Goal: Information Seeking & Learning: Compare options

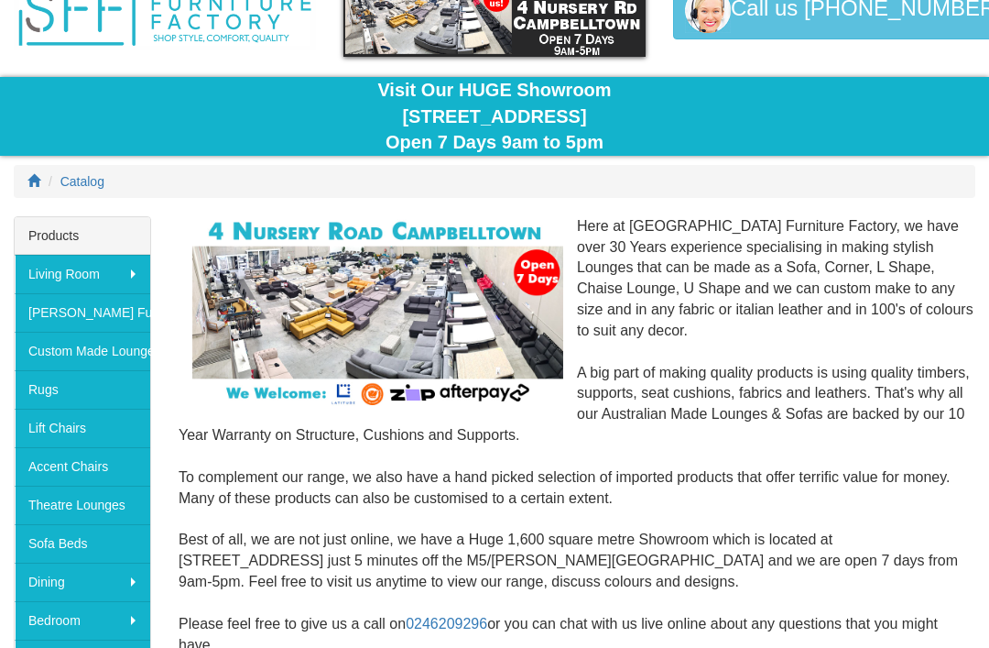
scroll to position [98, 0]
click at [87, 508] on link "Theatre Lounges" at bounding box center [83, 505] width 136 height 38
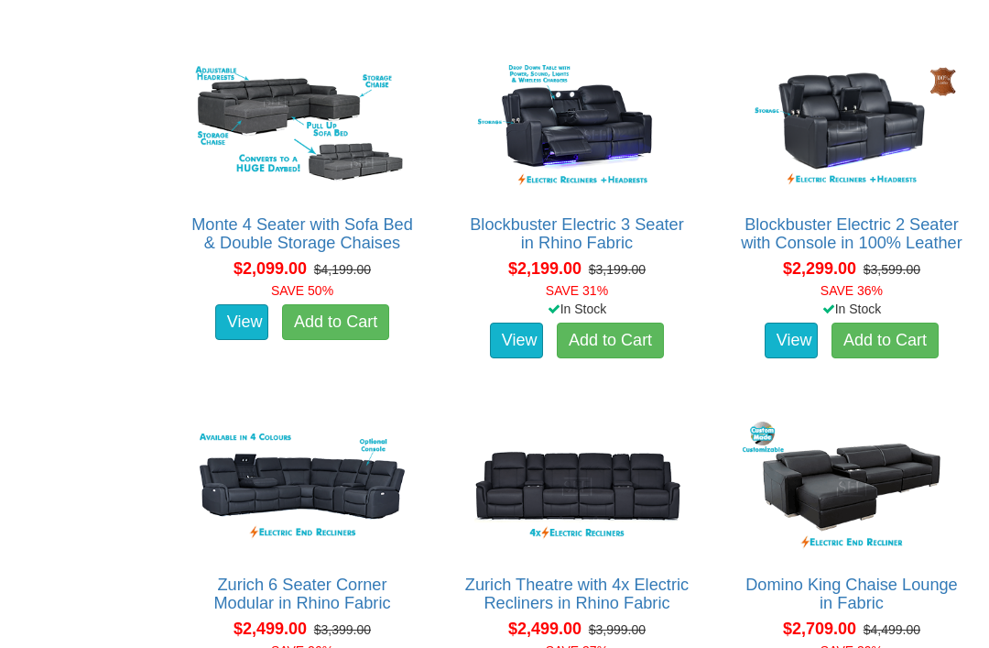
scroll to position [1587, 0]
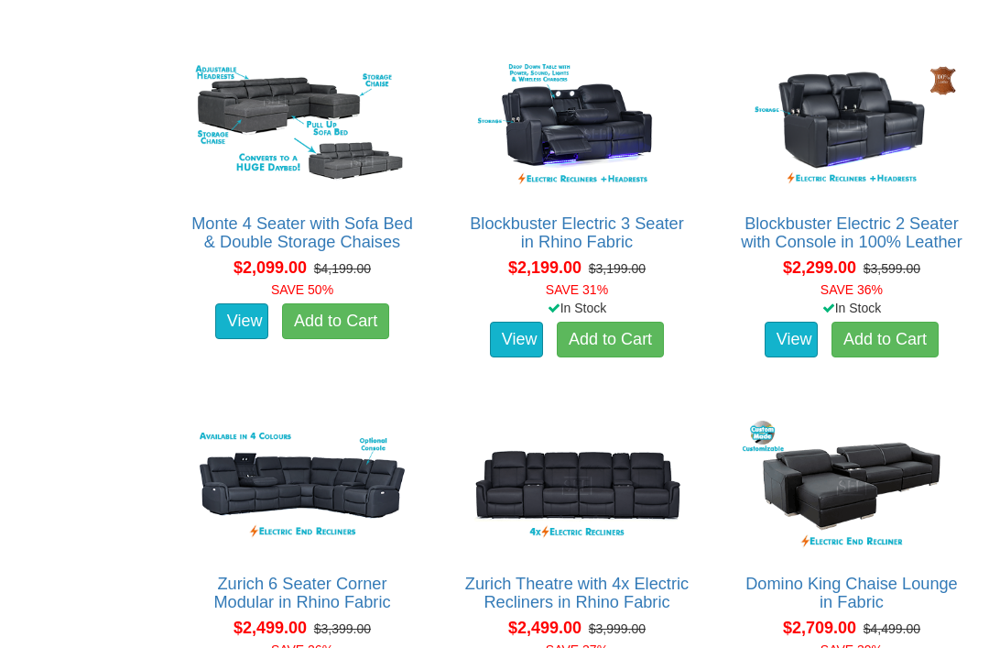
click at [605, 452] on img at bounding box center [577, 486] width 227 height 140
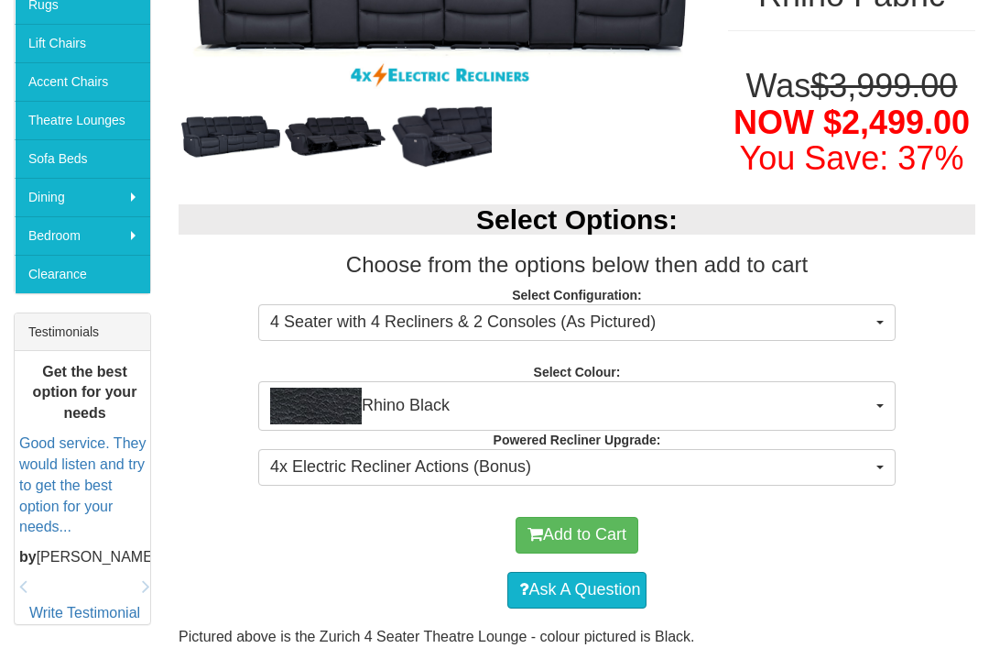
scroll to position [476, 0]
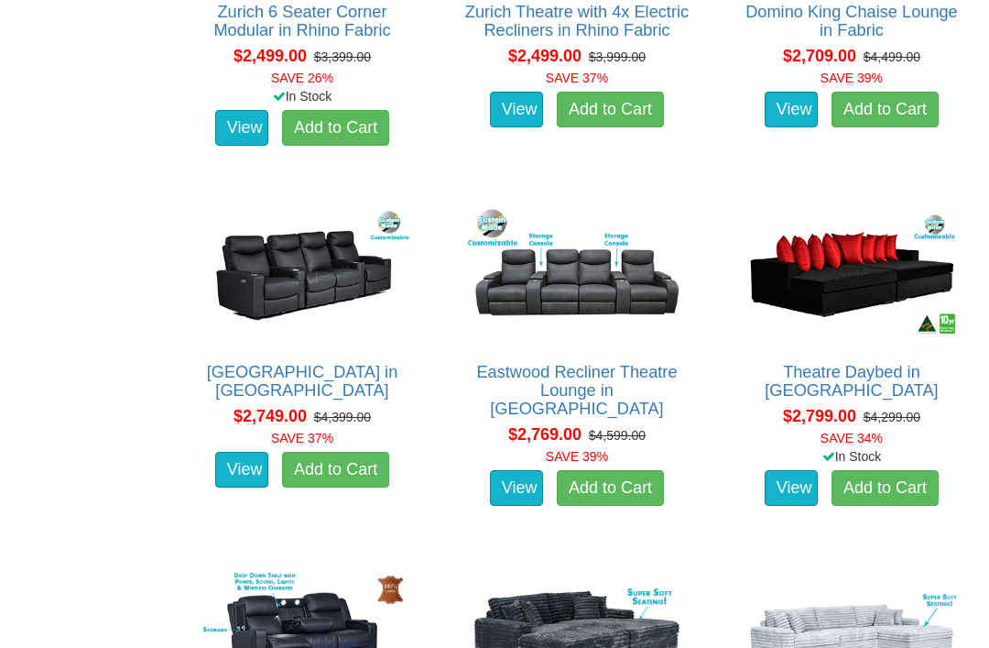
scroll to position [2158, 0]
click at [324, 267] on img at bounding box center [302, 274] width 227 height 140
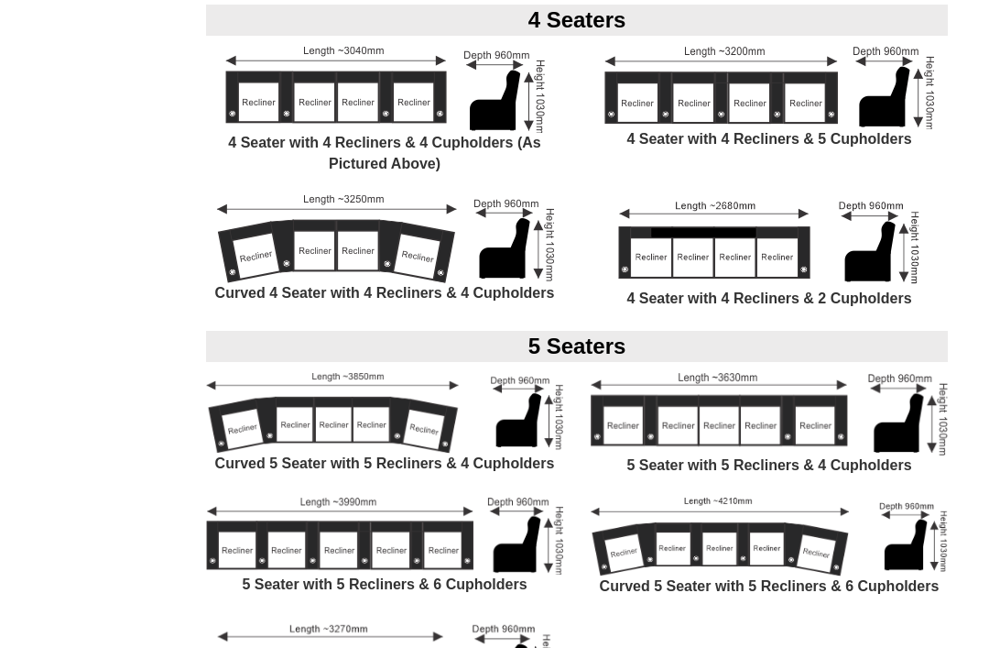
scroll to position [1541, 0]
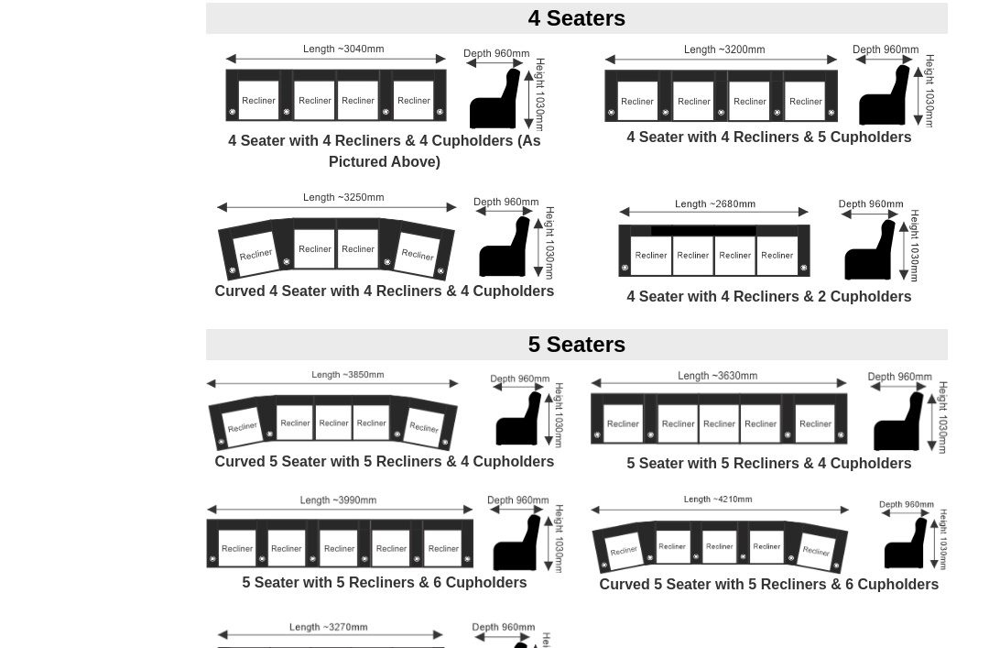
click at [738, 236] on img at bounding box center [769, 240] width 322 height 93
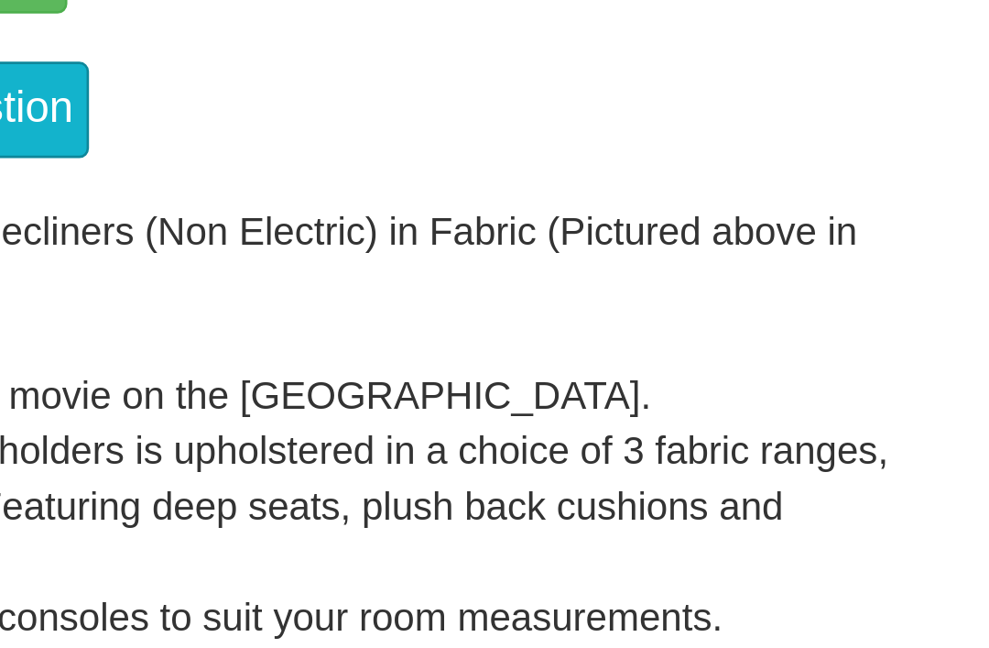
scroll to position [1180, 0]
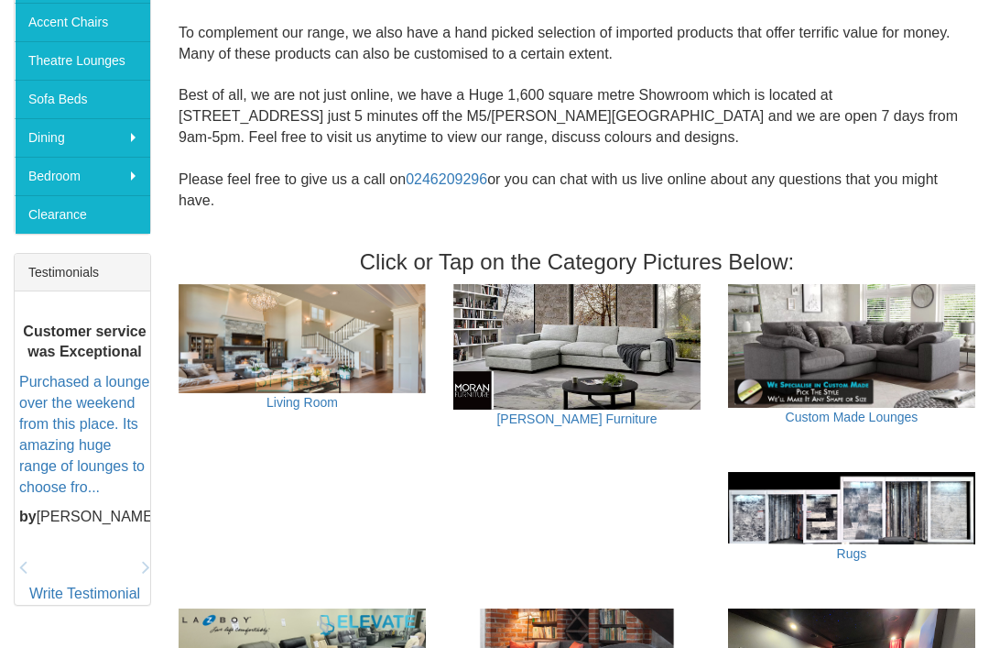
scroll to position [542, 0]
click at [83, 217] on link "Clearance" at bounding box center [83, 214] width 136 height 38
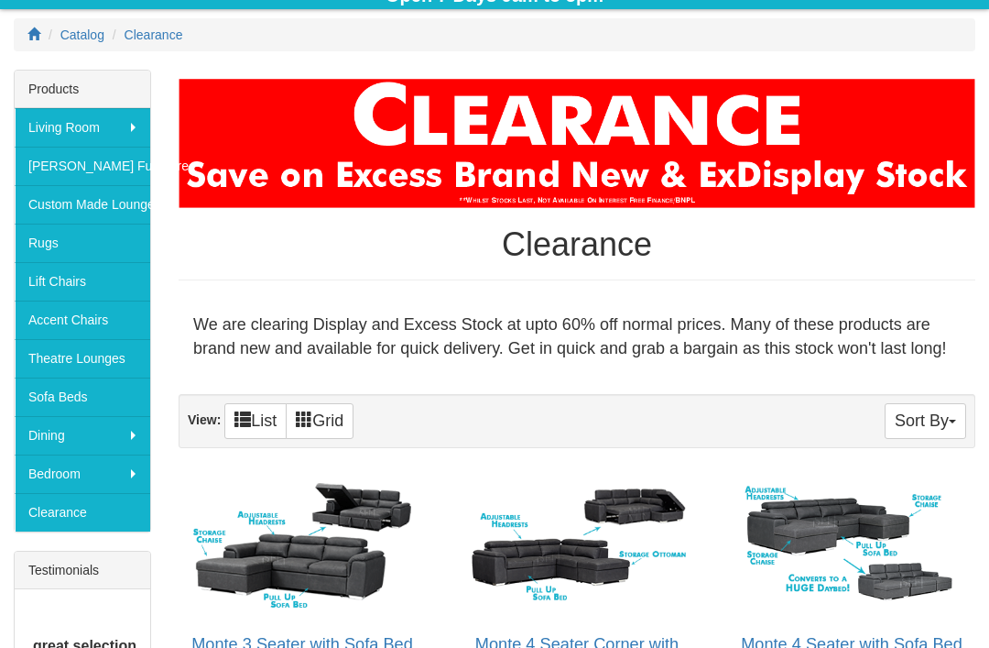
scroll to position [246, 0]
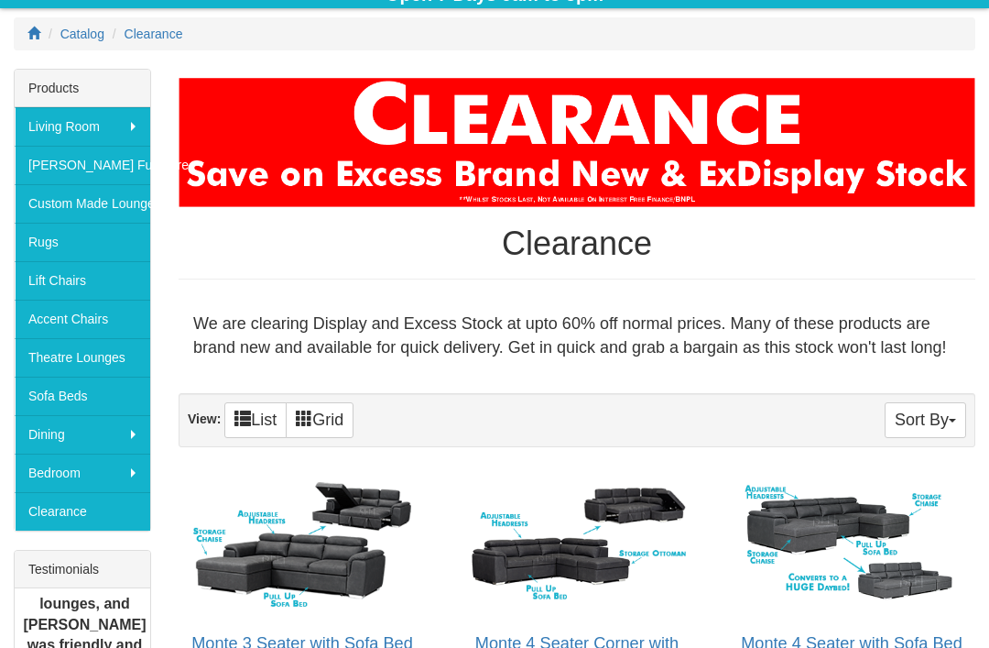
click at [646, 497] on img at bounding box center [577, 545] width 227 height 140
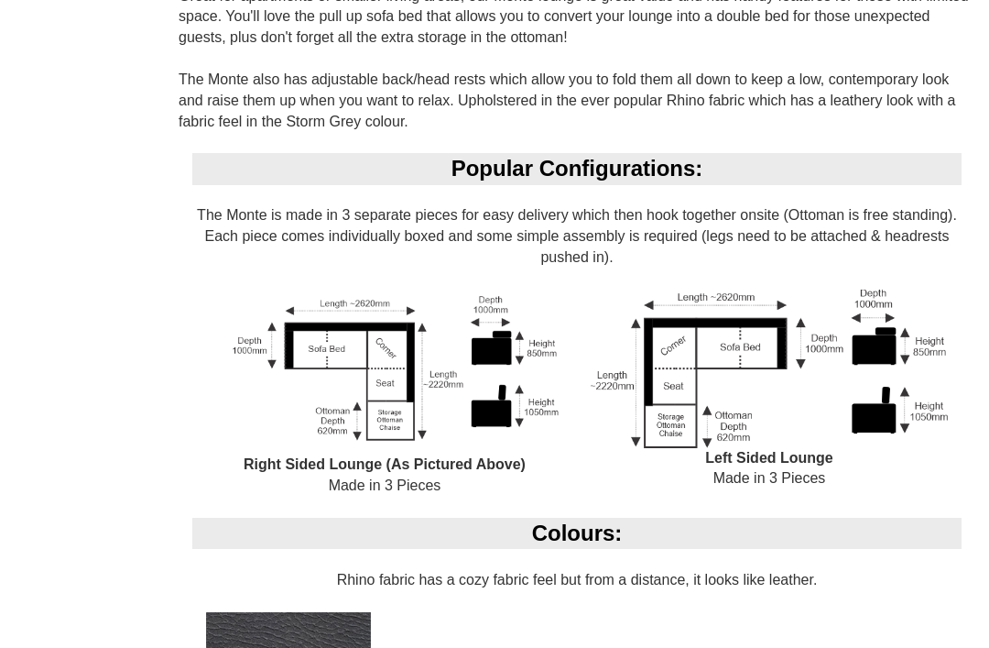
scroll to position [1149, 0]
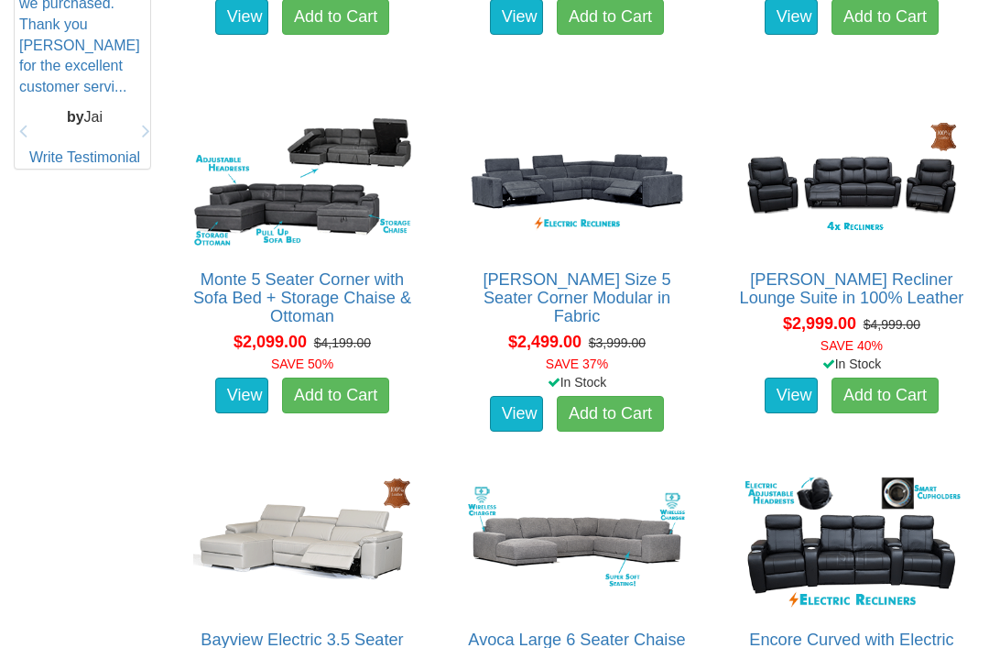
scroll to position [968, 0]
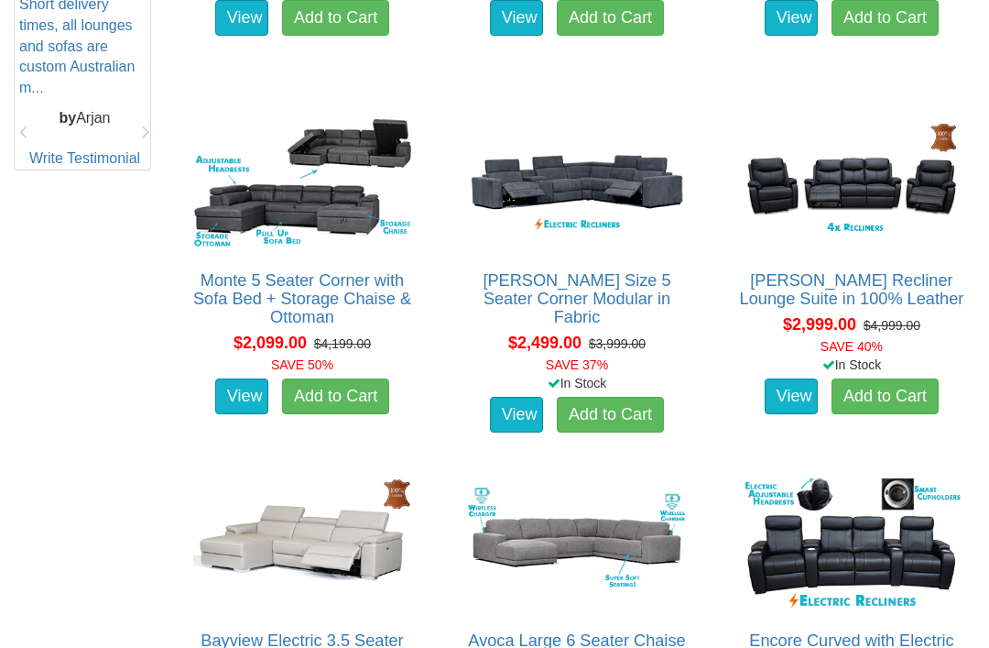
click at [812, 32] on link "View" at bounding box center [791, 18] width 53 height 37
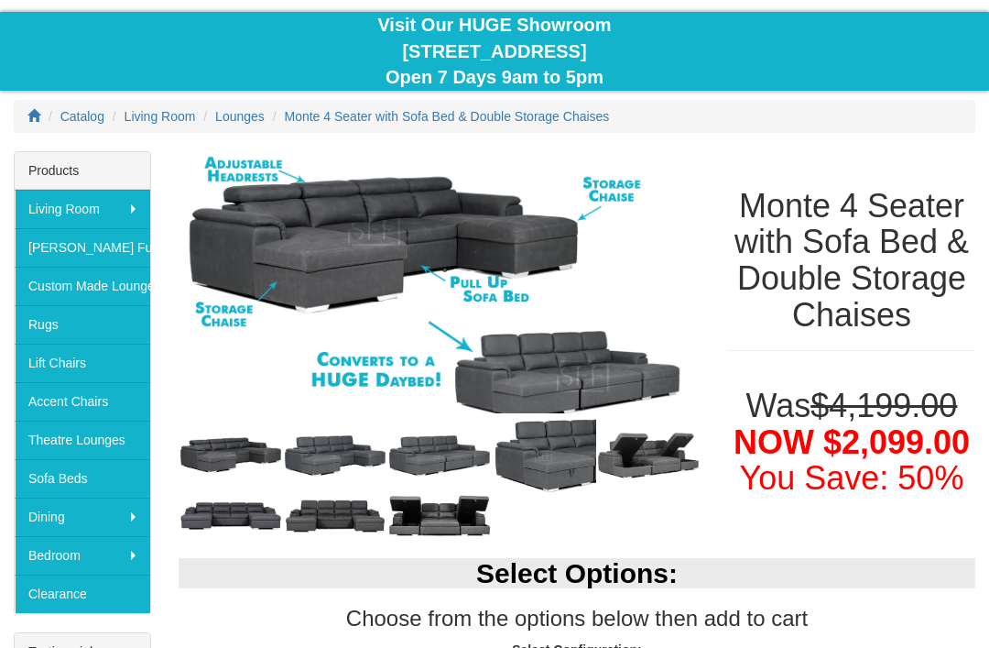
scroll to position [163, 0]
click at [169, 114] on span "Living Room" at bounding box center [160, 116] width 71 height 15
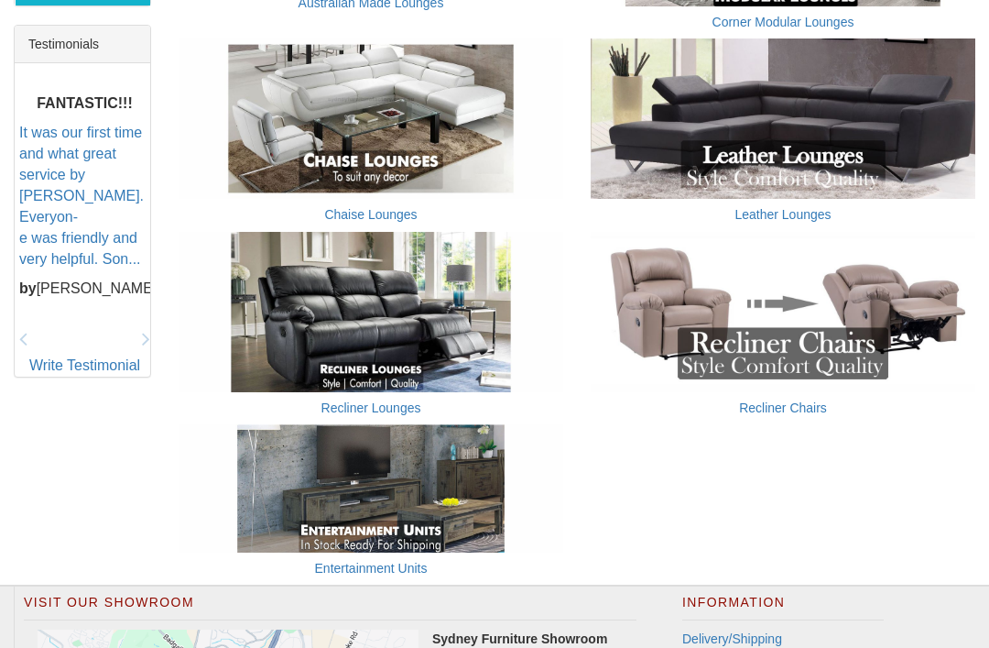
scroll to position [770, 0]
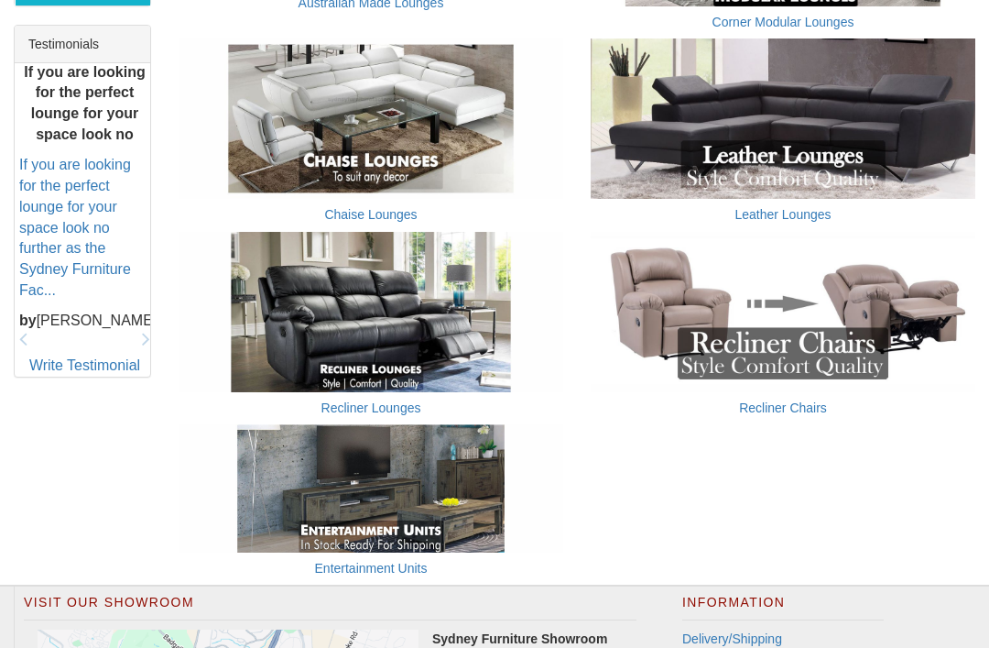
click at [396, 337] on img at bounding box center [371, 312] width 385 height 160
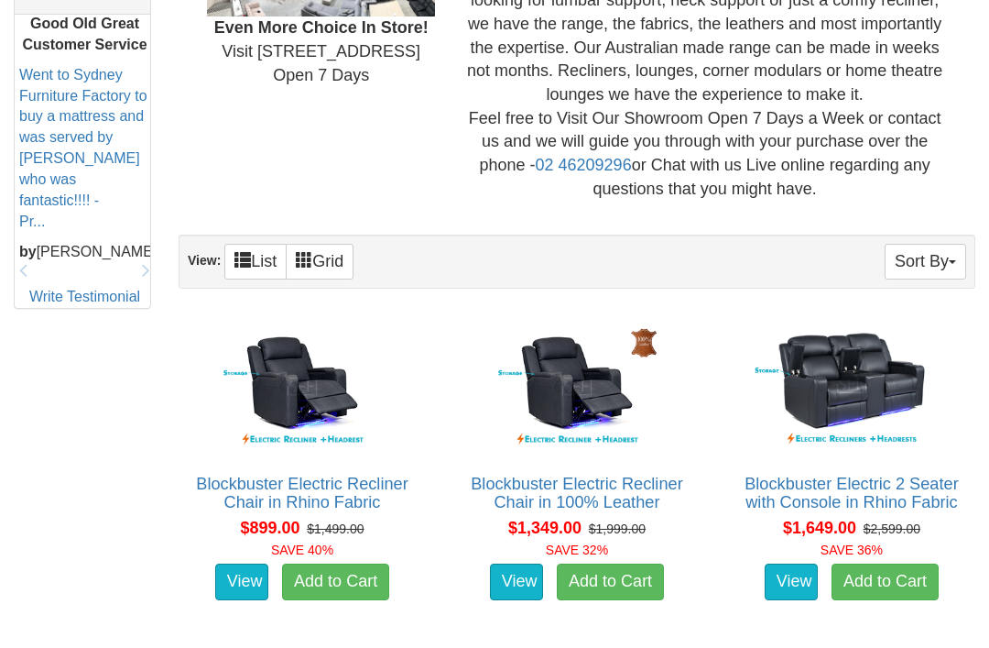
scroll to position [819, 0]
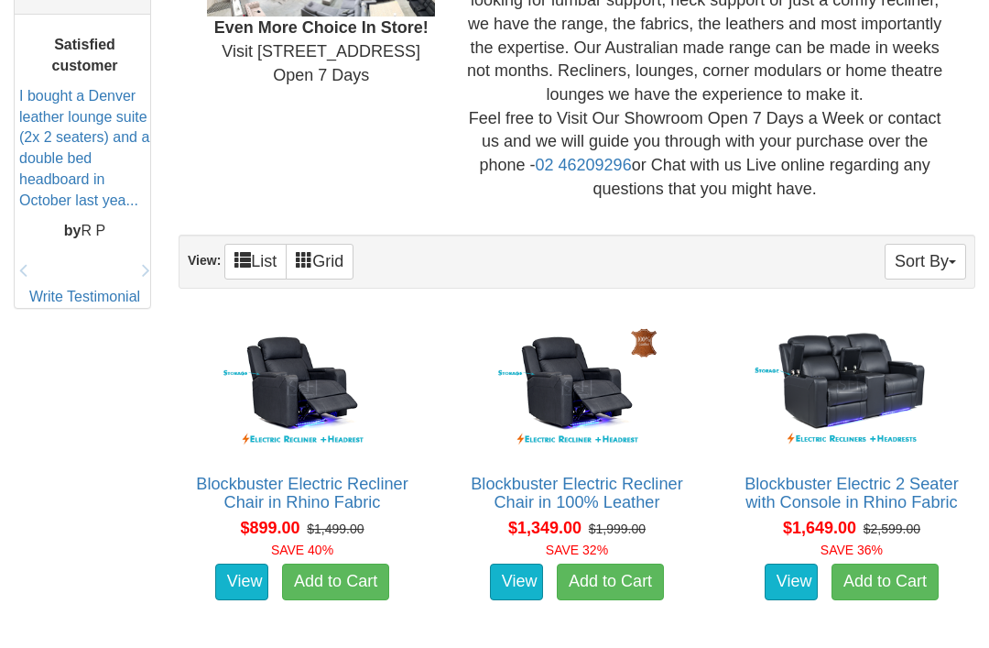
click at [797, 573] on link "View" at bounding box center [791, 581] width 53 height 37
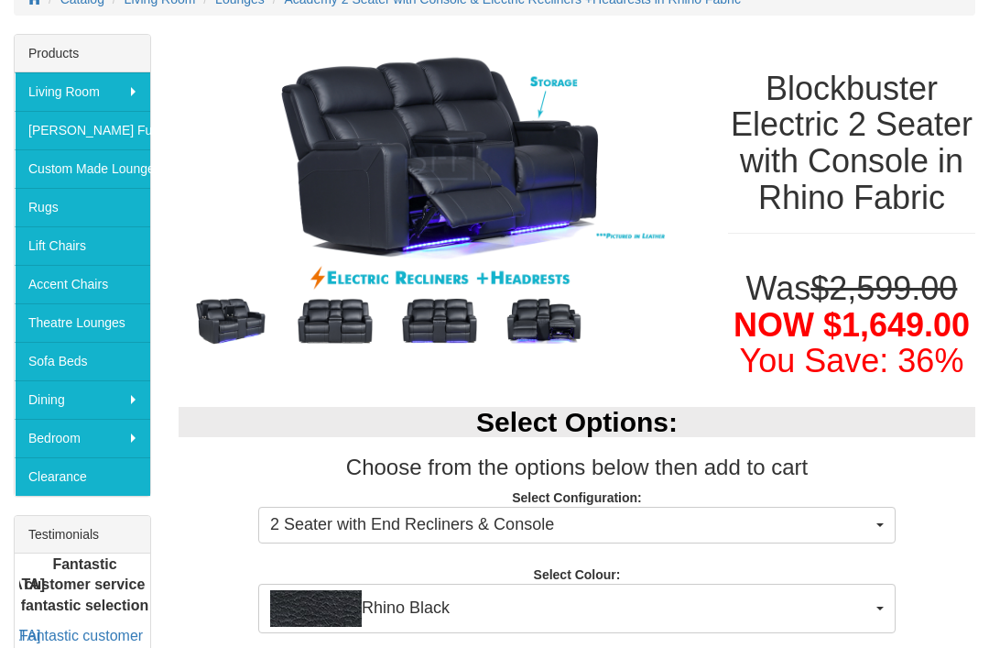
scroll to position [280, 0]
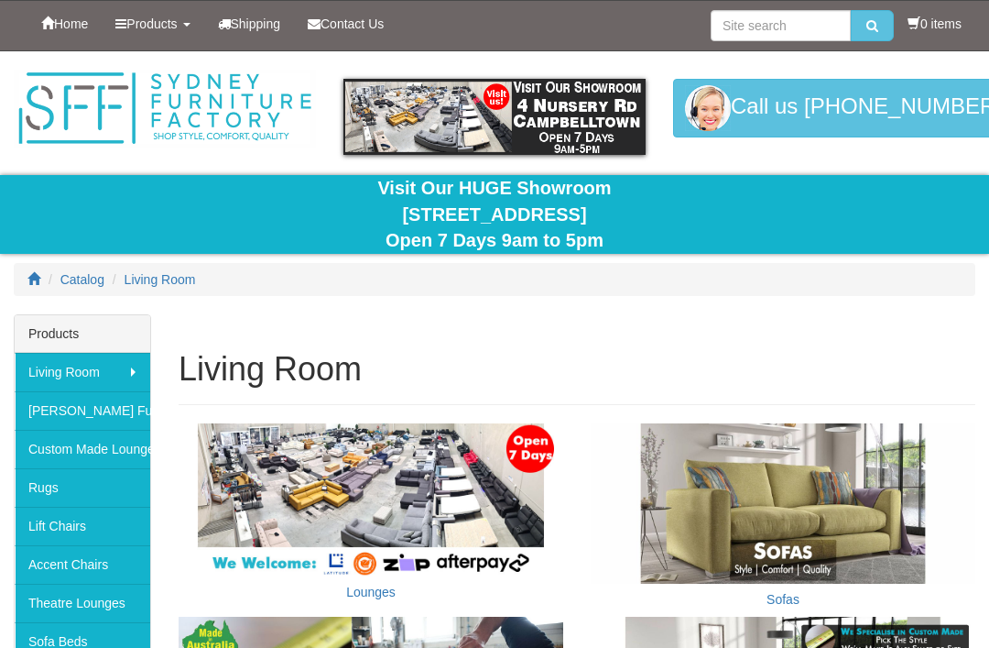
scroll to position [829, 0]
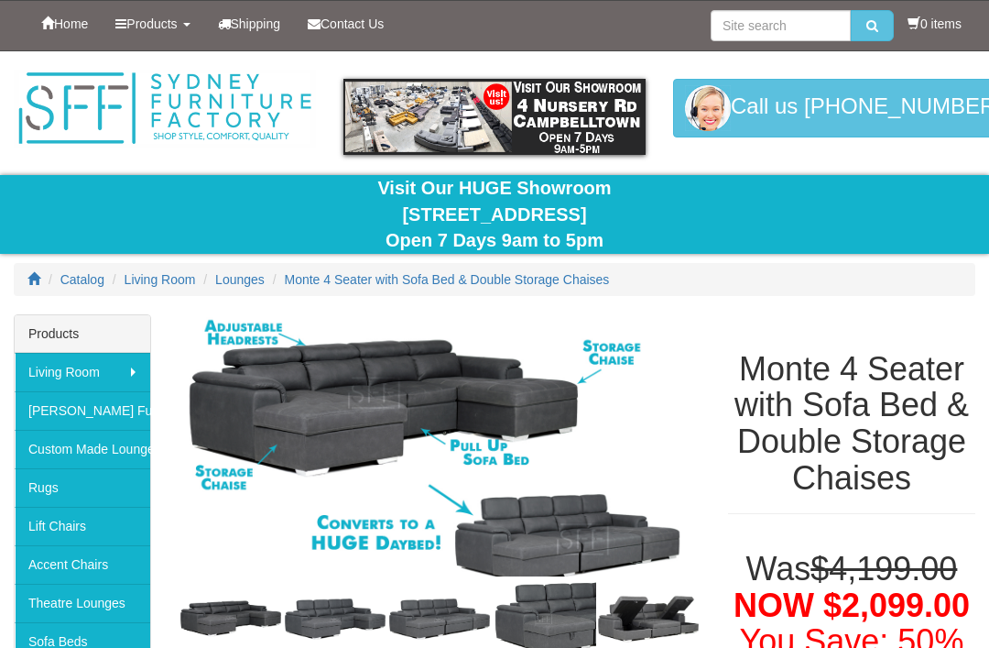
scroll to position [222, 0]
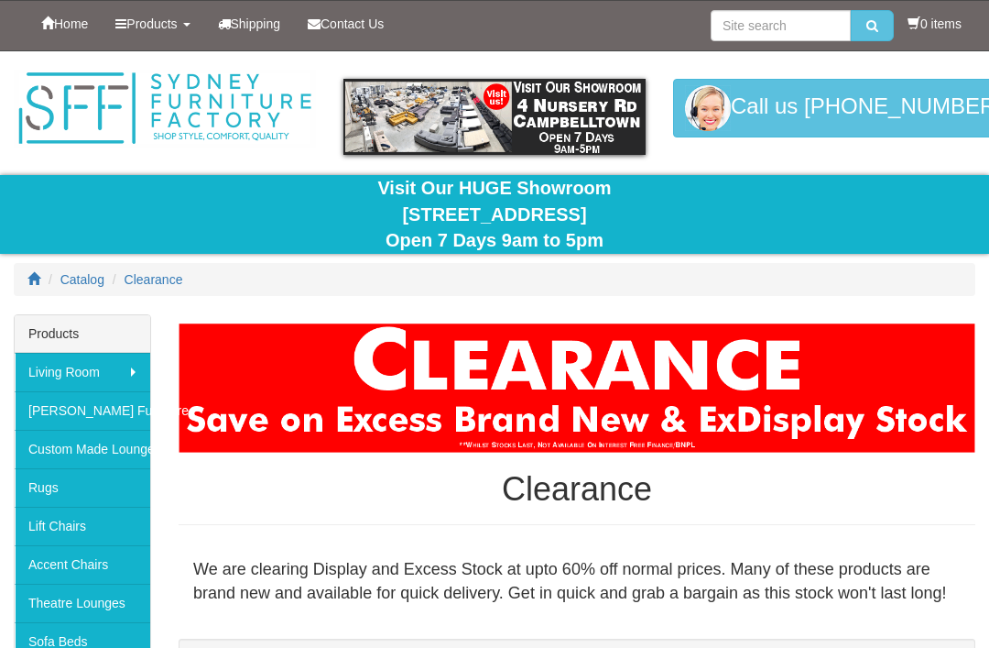
scroll to position [968, 0]
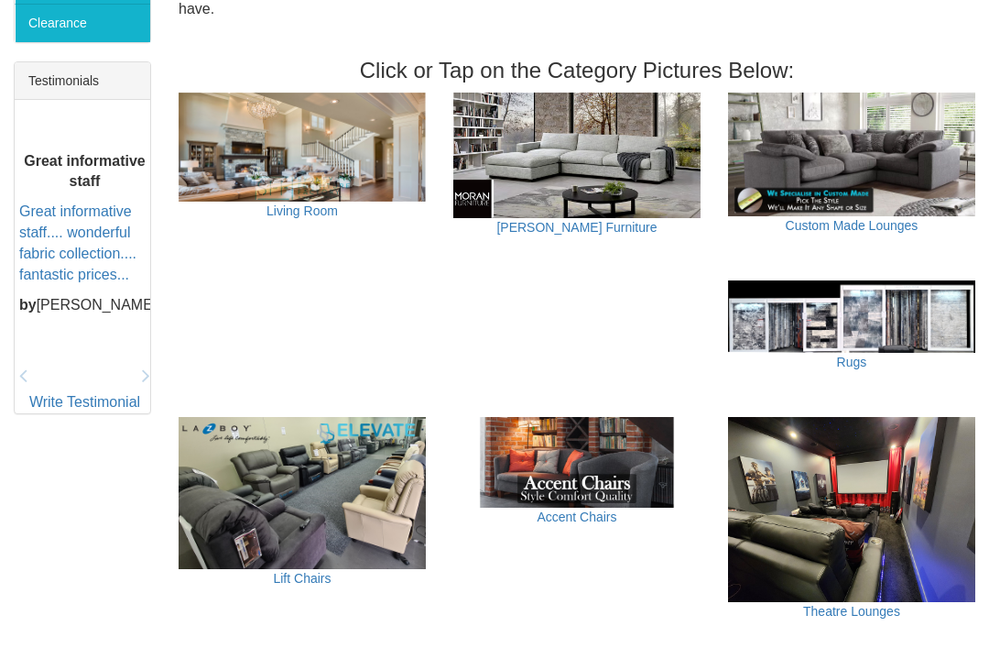
scroll to position [734, 0]
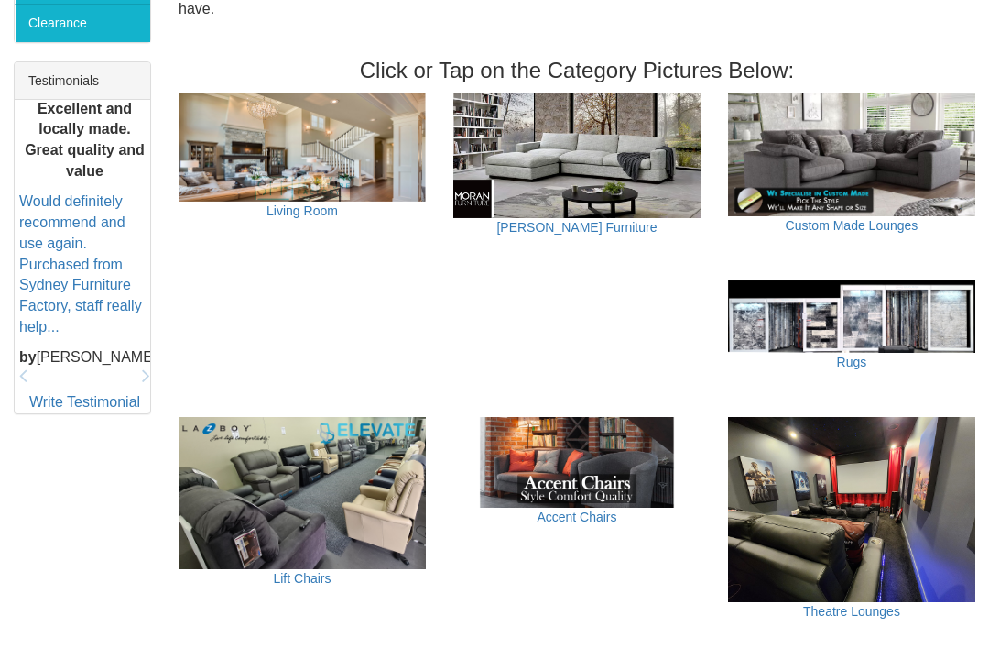
click at [866, 218] on link "Custom Made Lounges" at bounding box center [852, 225] width 133 height 15
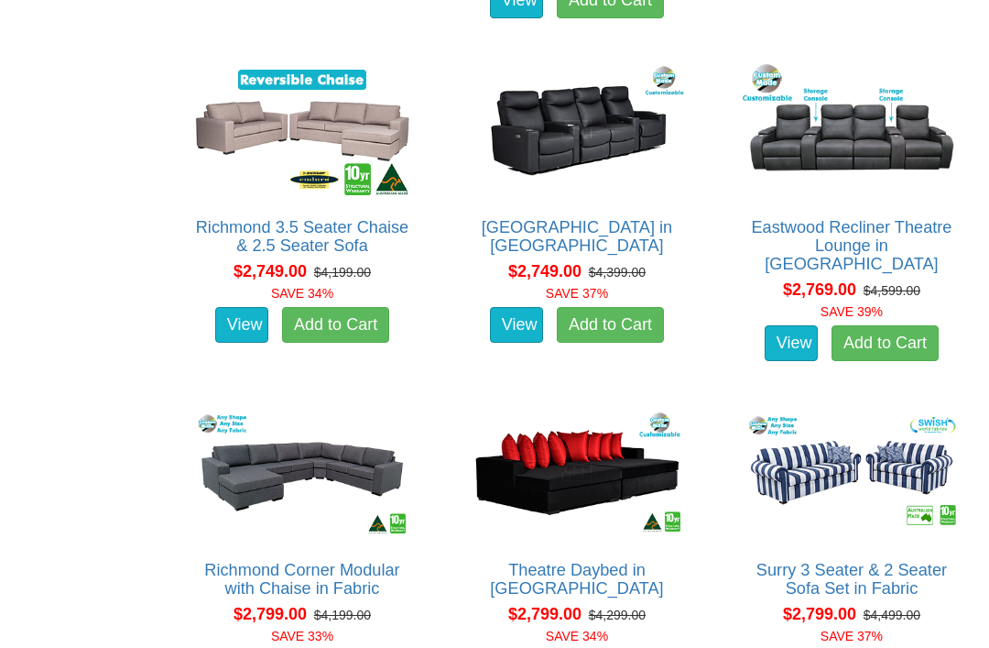
scroll to position [2742, 0]
click at [800, 339] on link "View" at bounding box center [791, 343] width 53 height 37
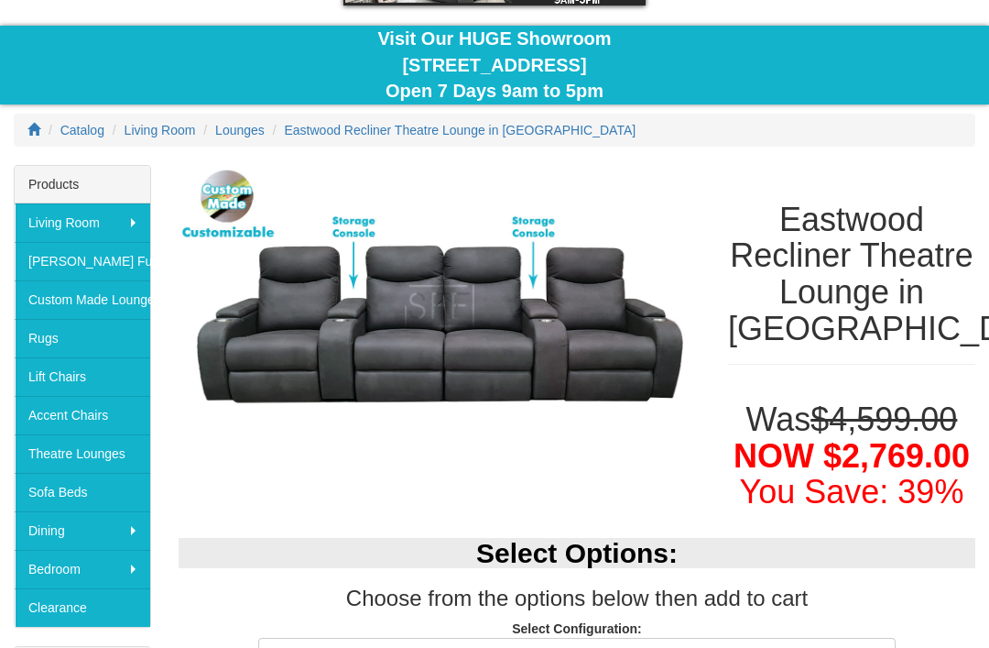
scroll to position [149, 0]
click at [112, 300] on link "Custom Made Lounges" at bounding box center [83, 299] width 136 height 38
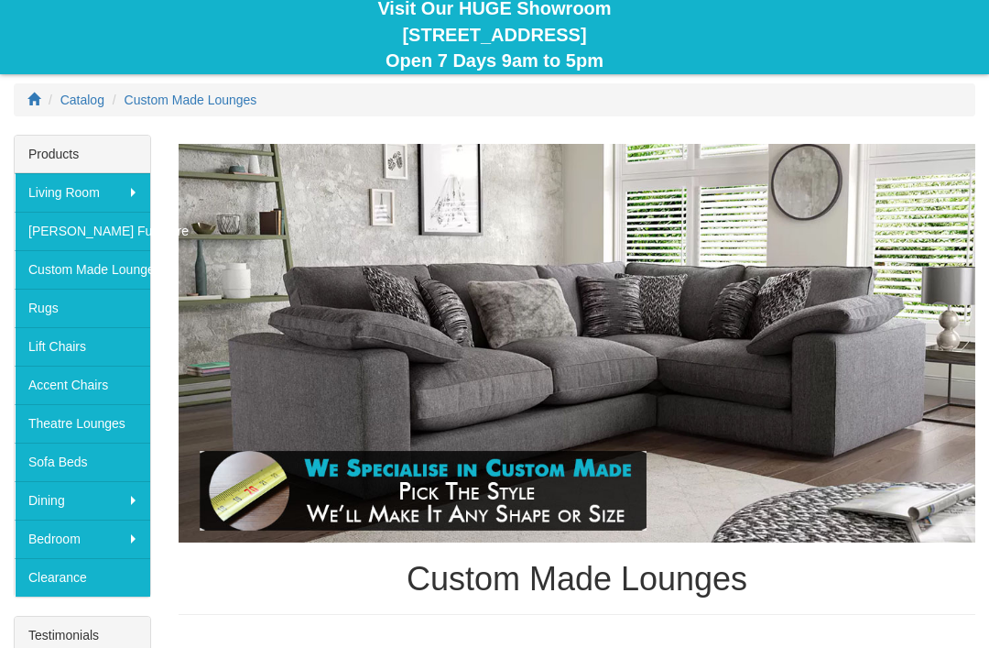
scroll to position [183, 0]
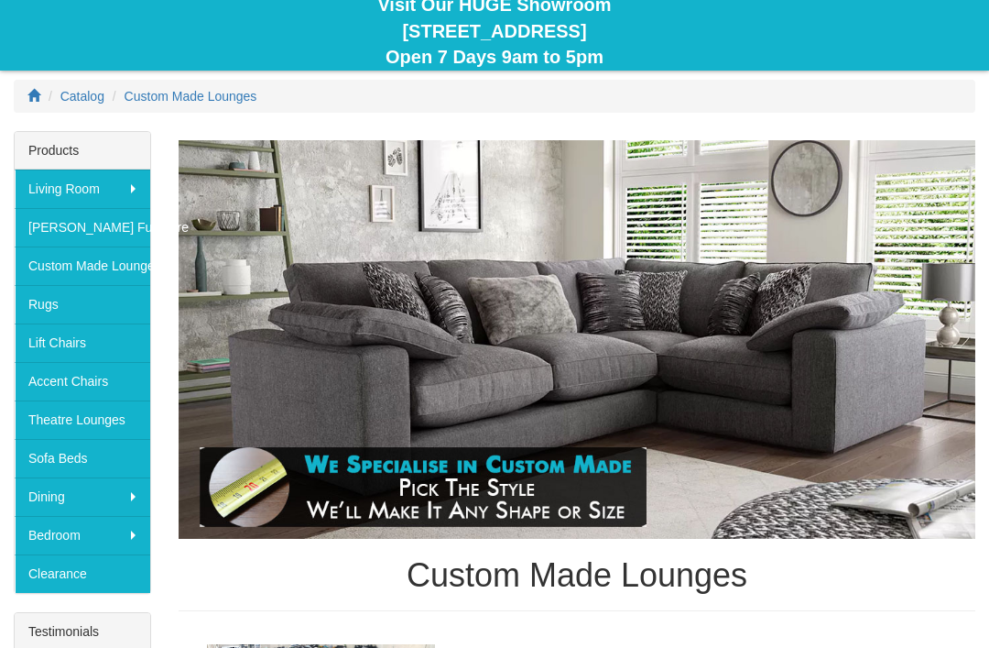
click at [104, 416] on link "Theatre Lounges" at bounding box center [83, 419] width 136 height 38
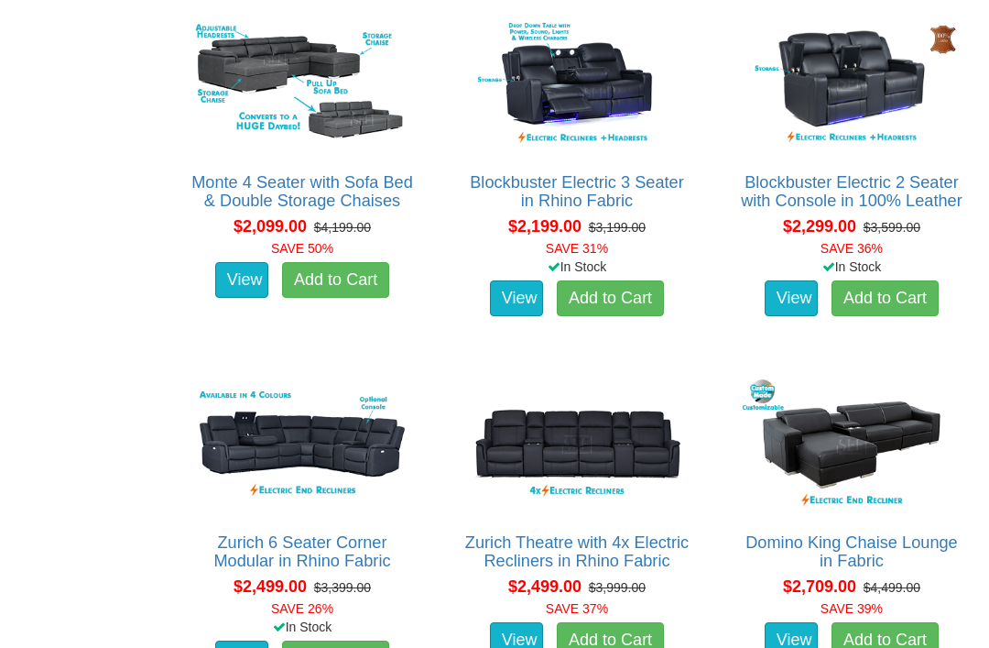
scroll to position [1628, 0]
click at [538, 647] on link "View" at bounding box center [516, 640] width 53 height 37
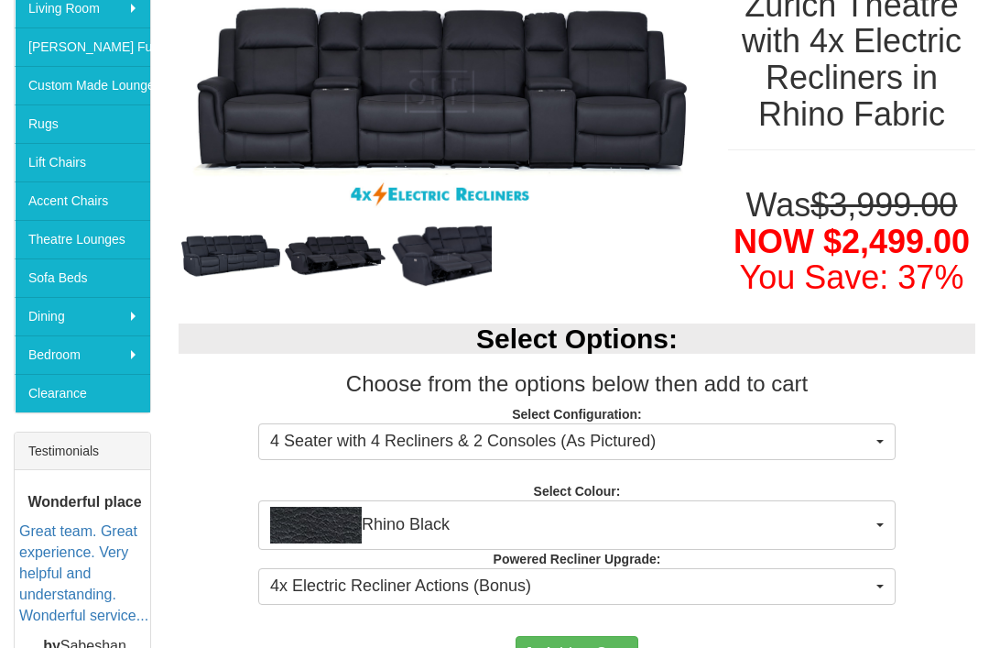
scroll to position [363, 0]
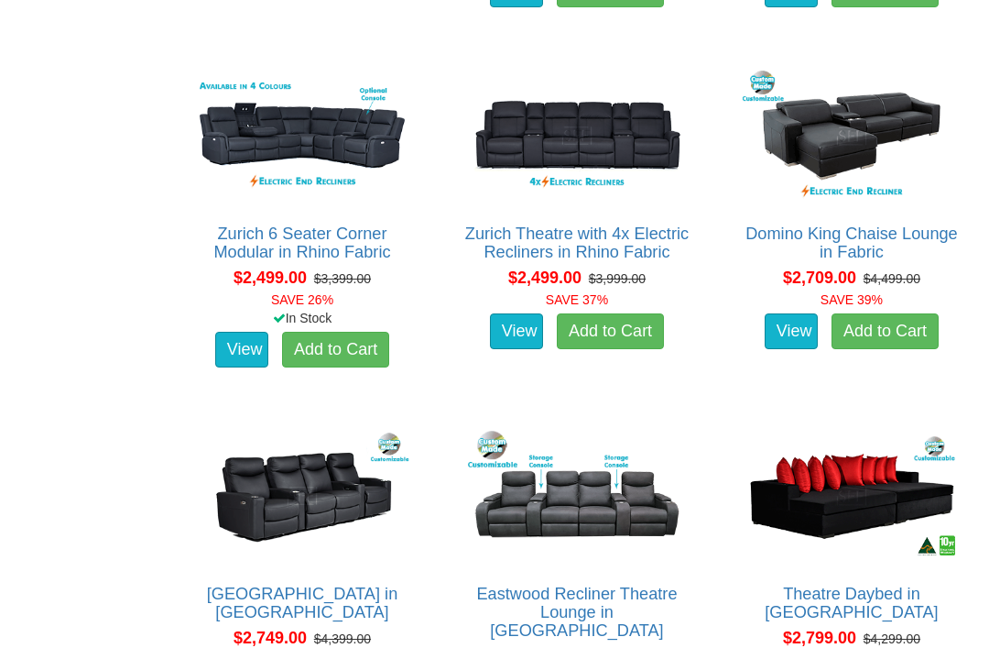
scroll to position [1937, 0]
click at [312, 495] on img at bounding box center [302, 496] width 227 height 140
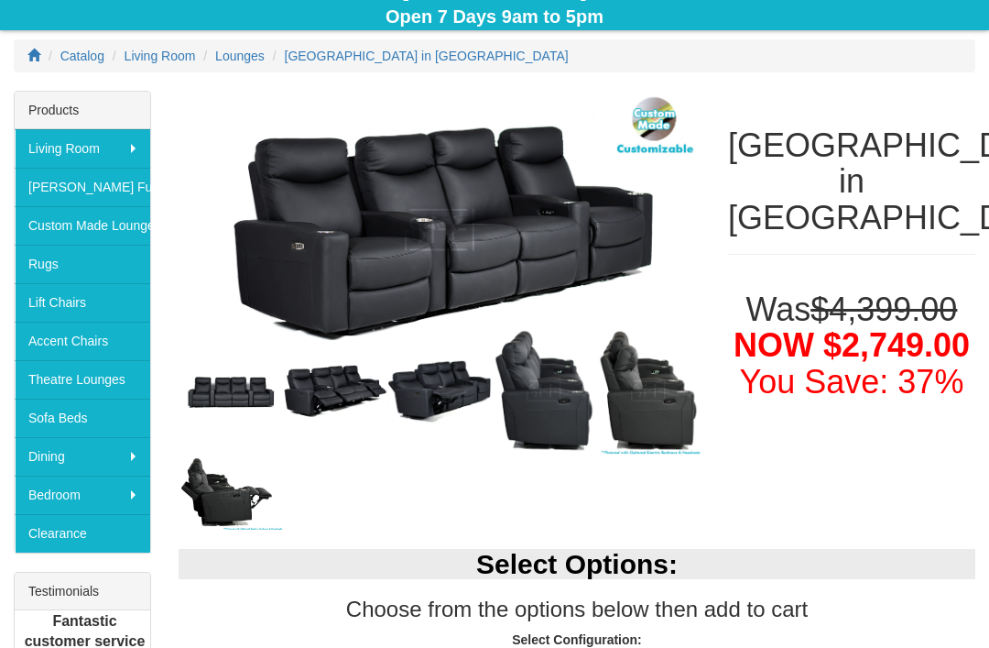
scroll to position [224, 0]
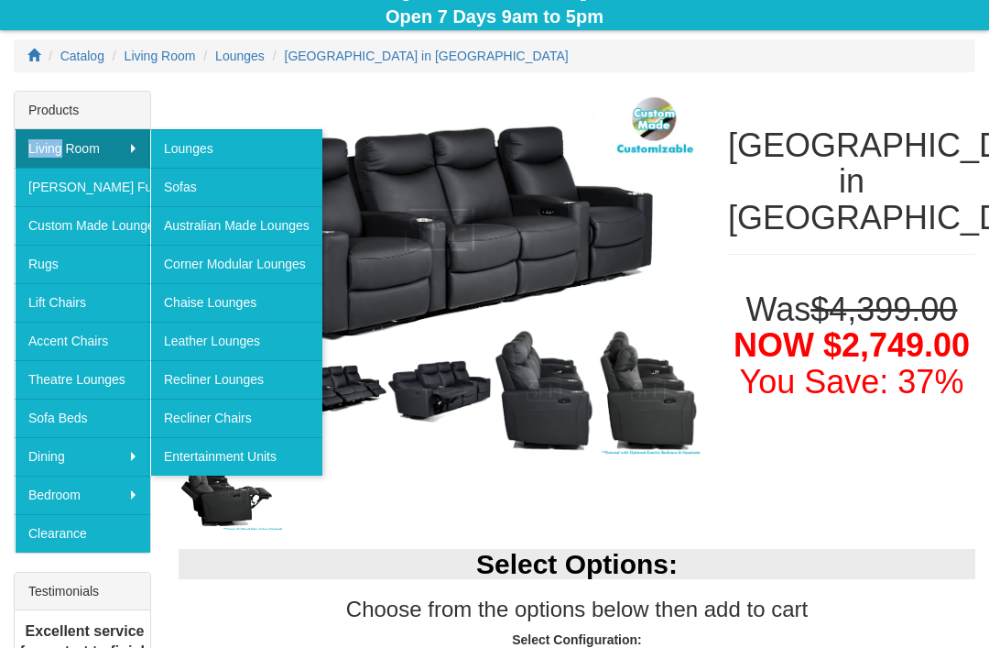
click at [485, 234] on img at bounding box center [440, 230] width 522 height 278
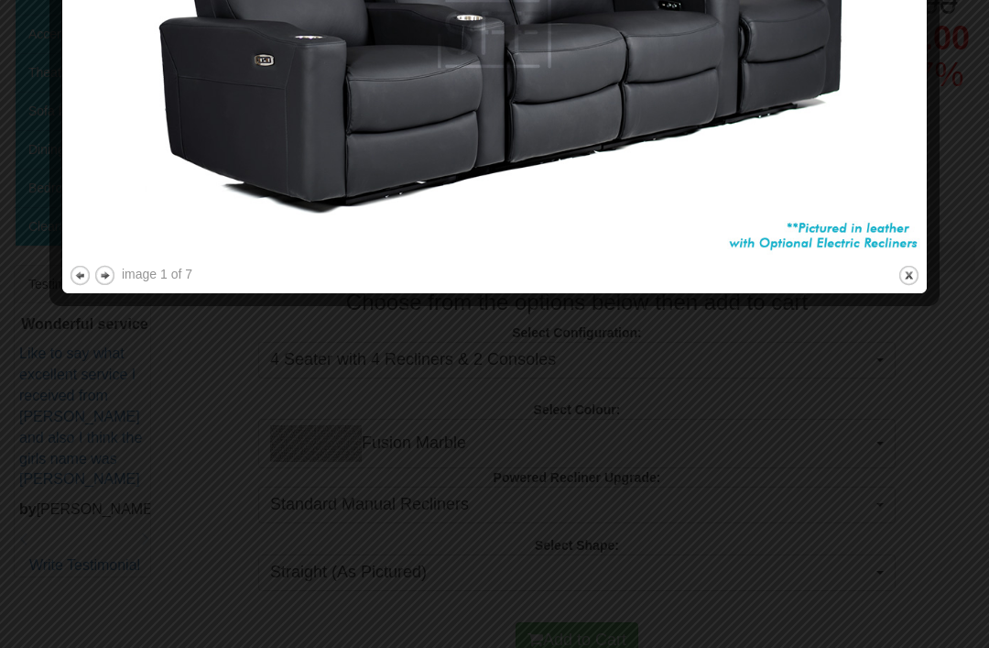
scroll to position [529, 0]
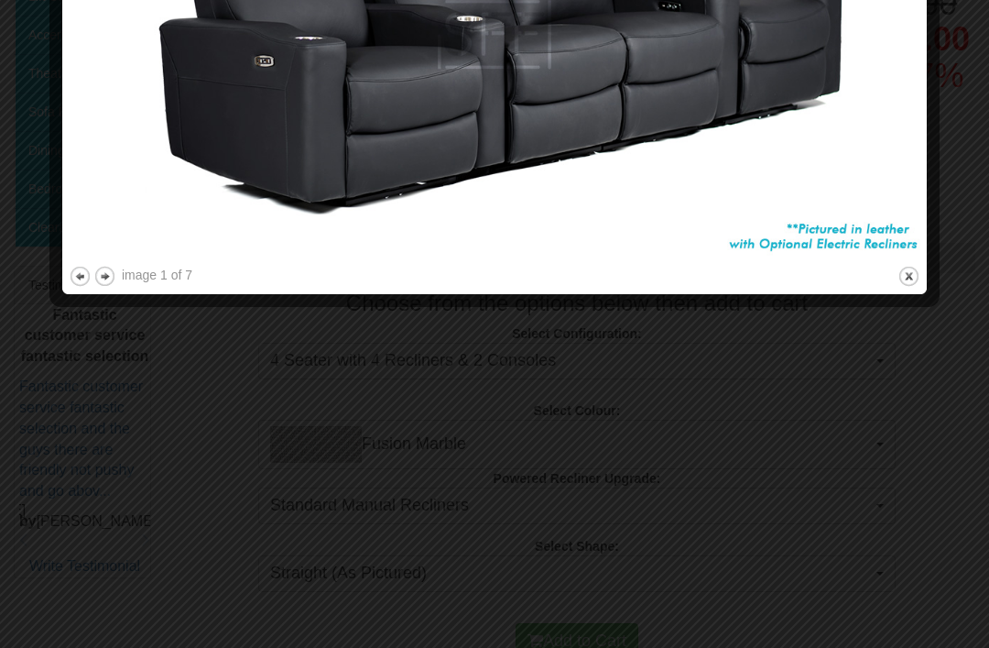
click at [116, 259] on img at bounding box center [495, 35] width 852 height 454
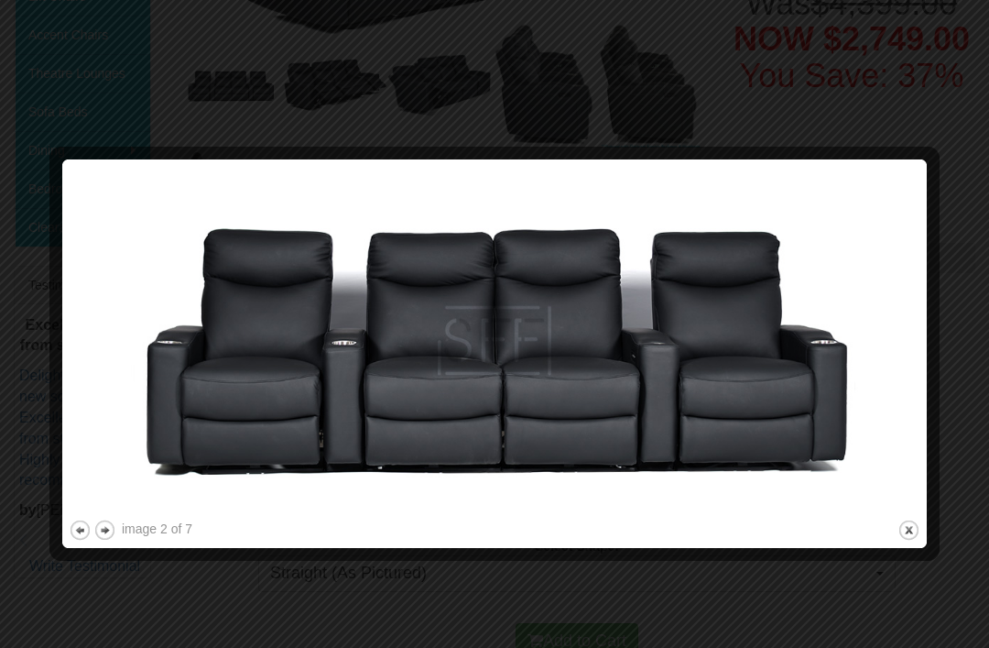
click at [115, 519] on button "next" at bounding box center [104, 529] width 23 height 23
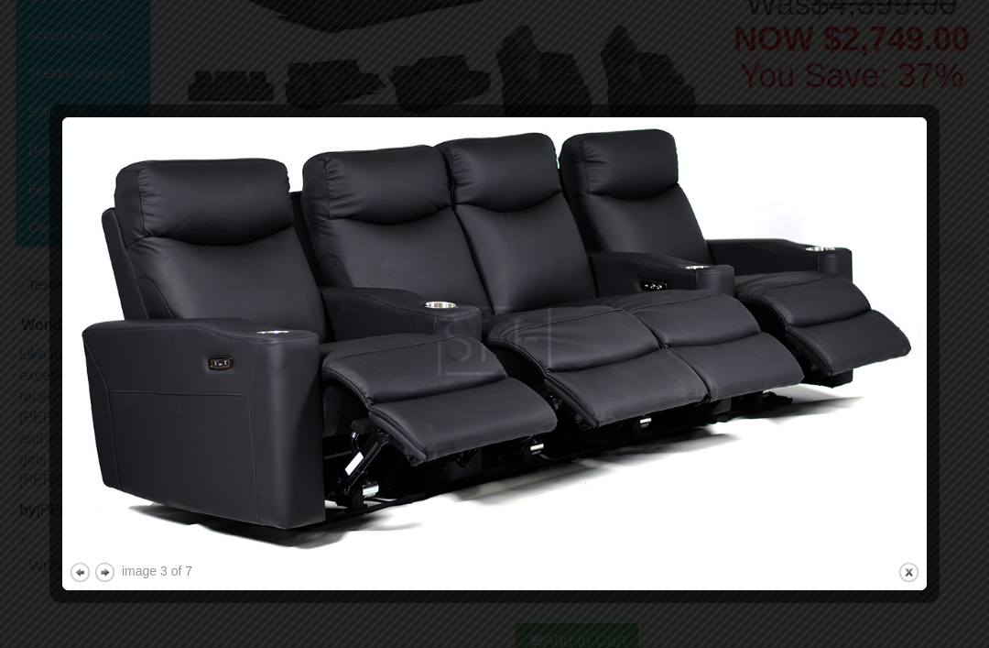
click at [117, 557] on img at bounding box center [495, 341] width 852 height 434
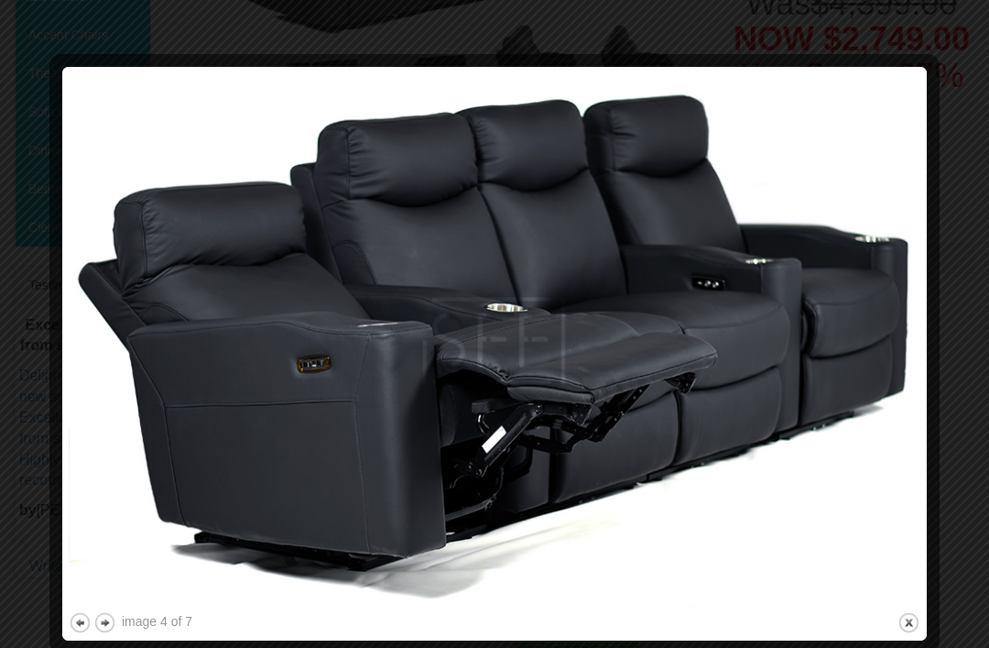
click at [115, 615] on button "next" at bounding box center [104, 622] width 23 height 23
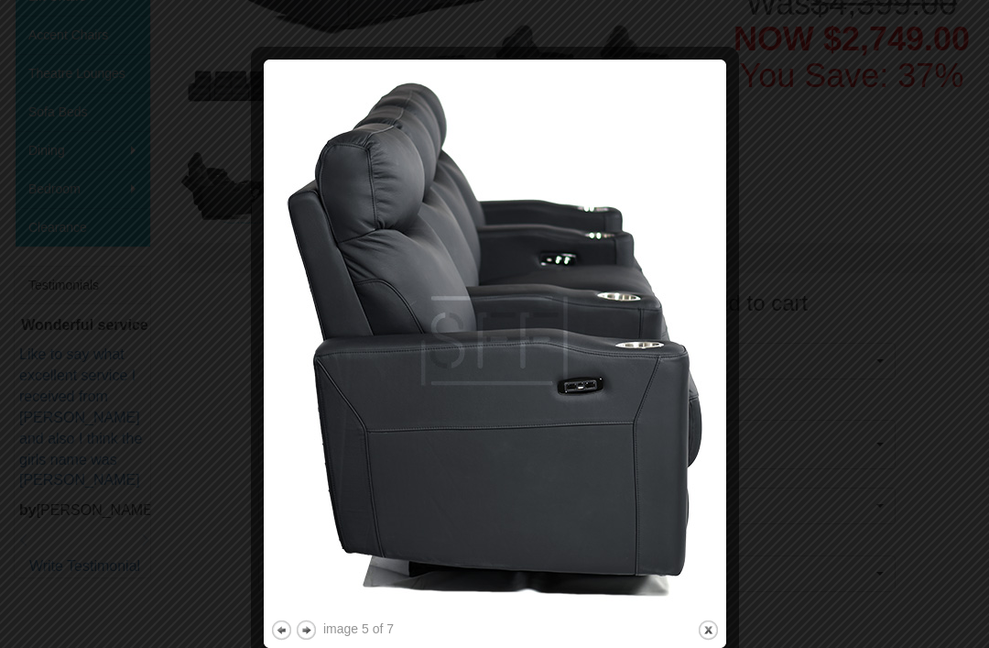
click at [314, 615] on img at bounding box center [495, 341] width 450 height 550
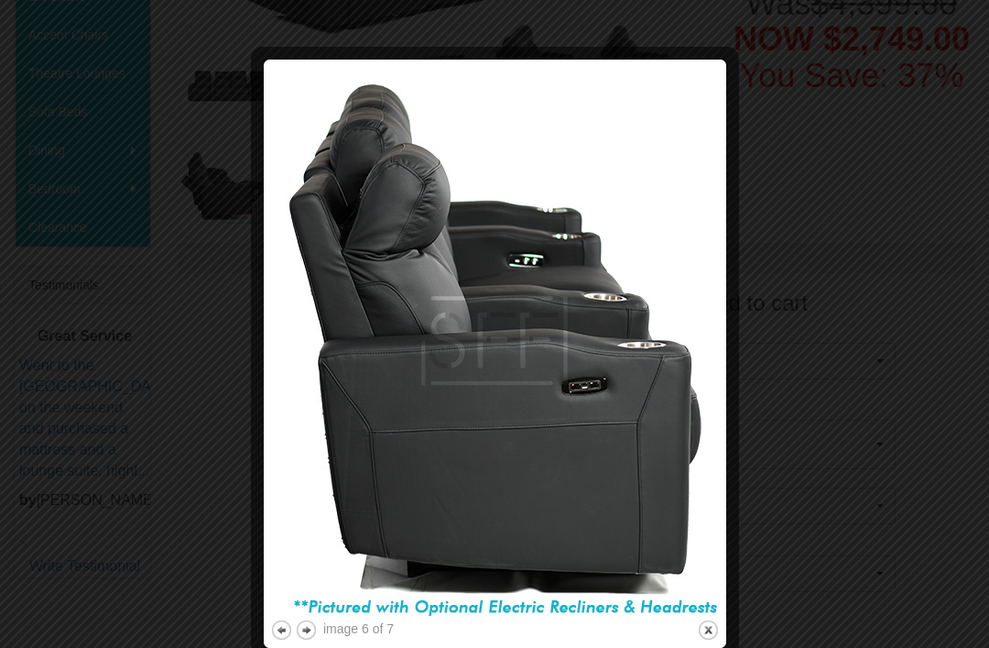
click at [317, 625] on button "next" at bounding box center [306, 629] width 23 height 23
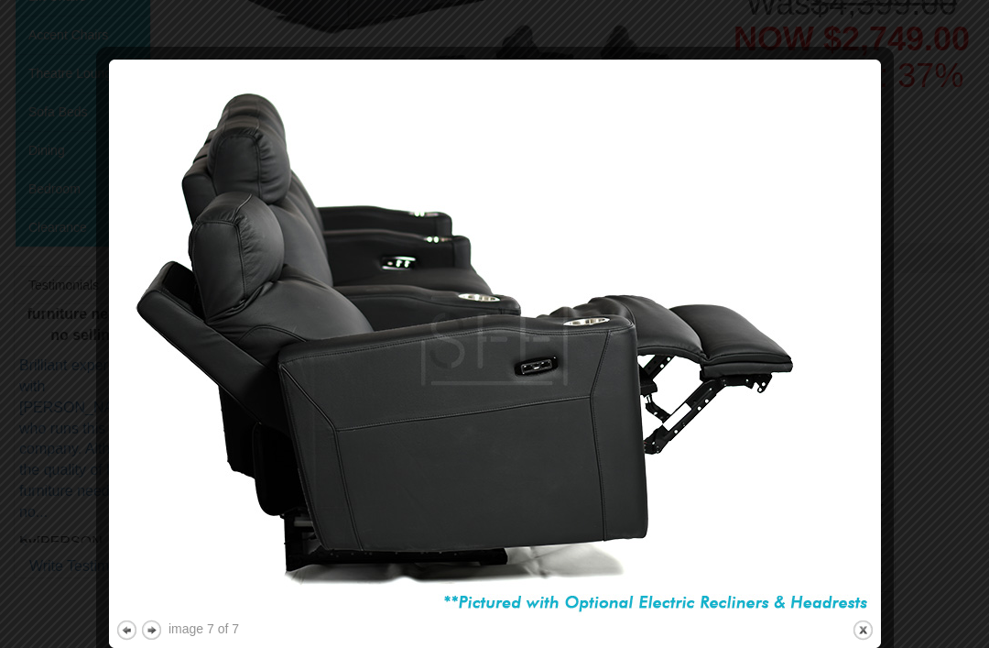
click at [135, 630] on button "previous" at bounding box center [126, 629] width 23 height 23
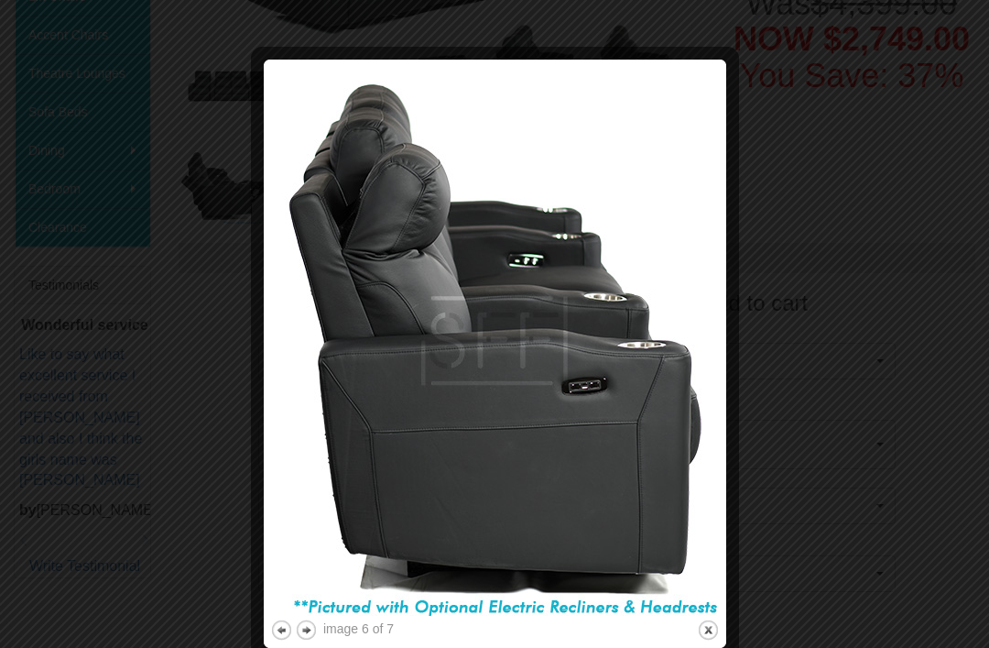
click at [278, 627] on button "previous" at bounding box center [281, 629] width 23 height 23
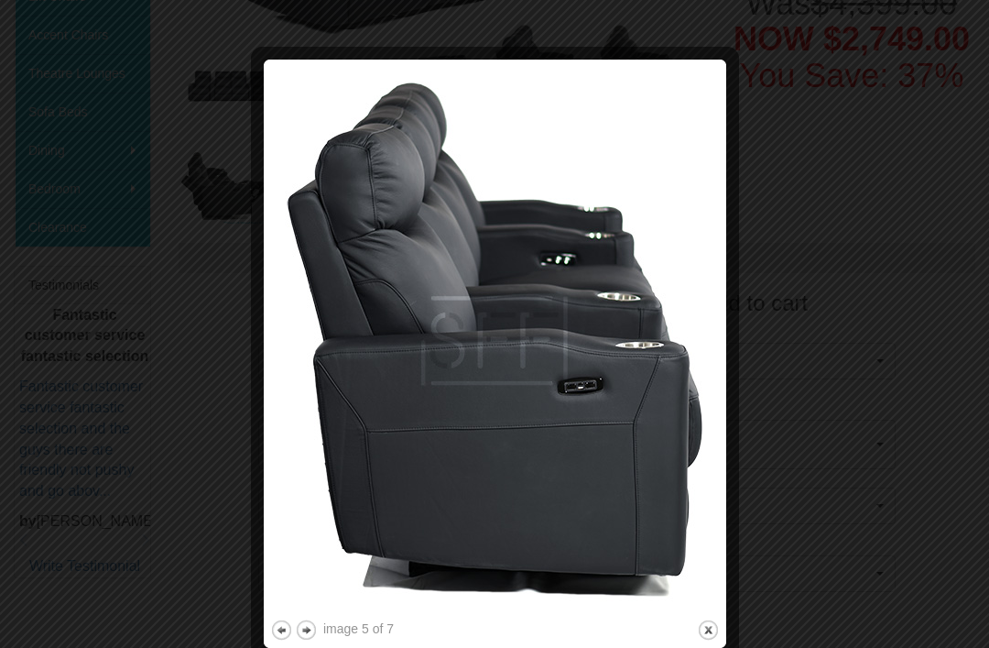
click at [290, 622] on button "previous" at bounding box center [281, 629] width 23 height 23
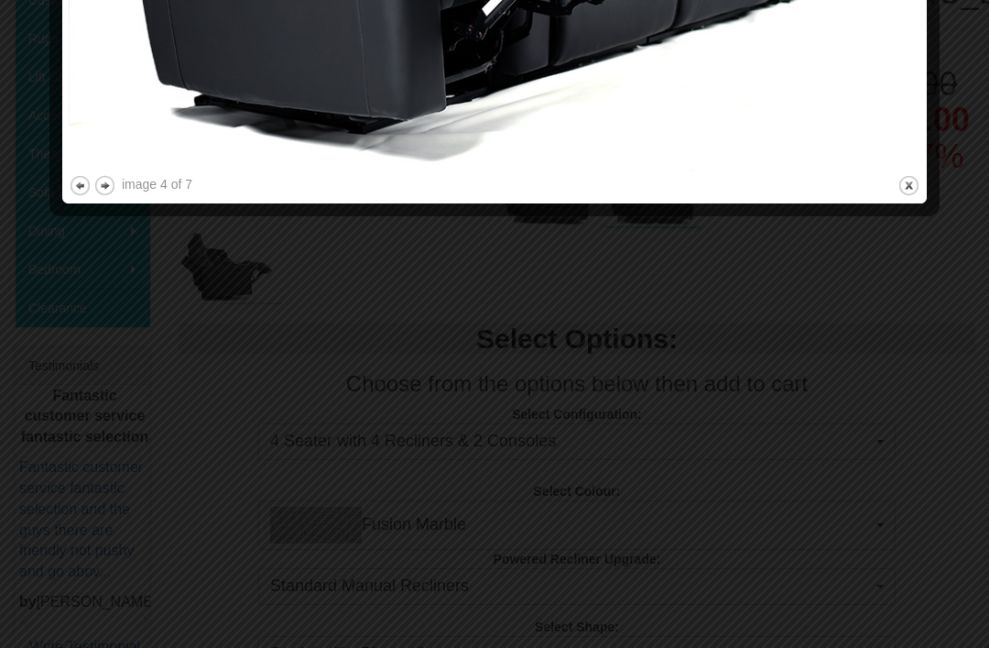
scroll to position [450, 0]
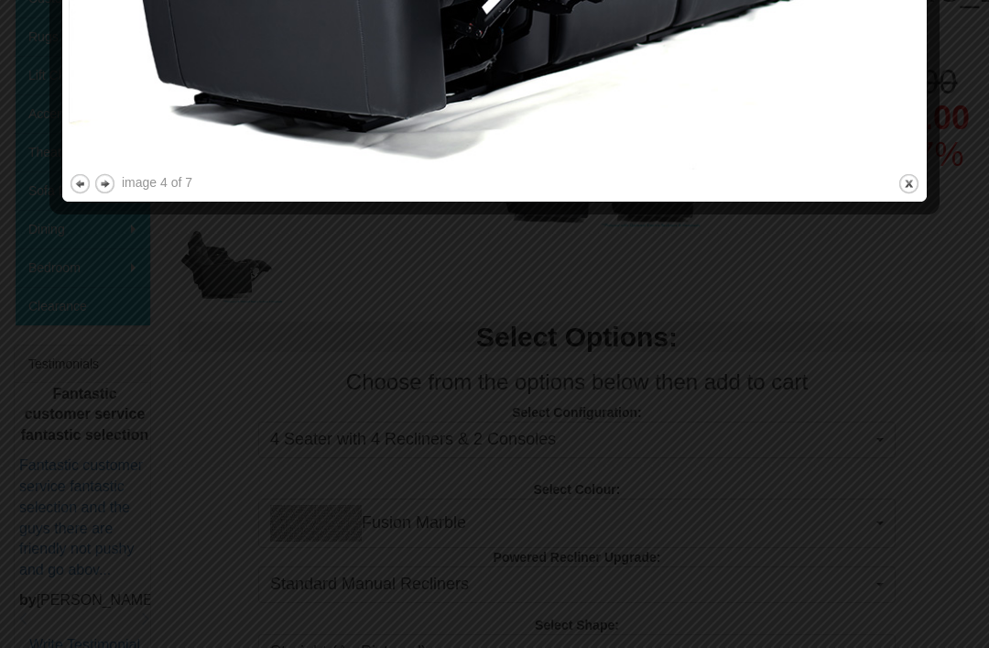
click at [585, 351] on div at bounding box center [494, 324] width 989 height 648
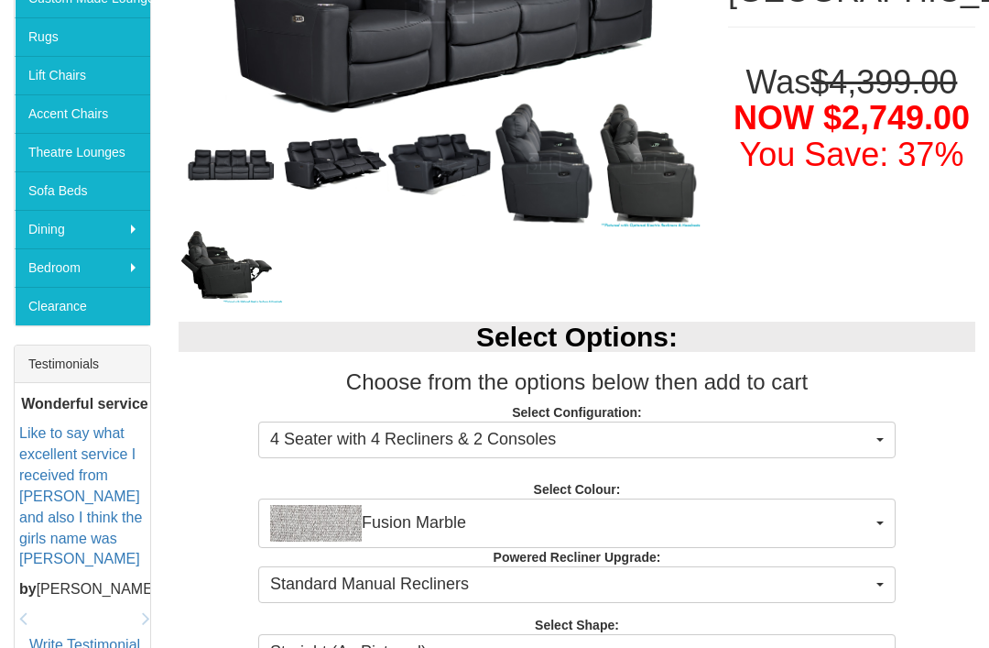
click at [883, 438] on span "button" at bounding box center [880, 440] width 7 height 4
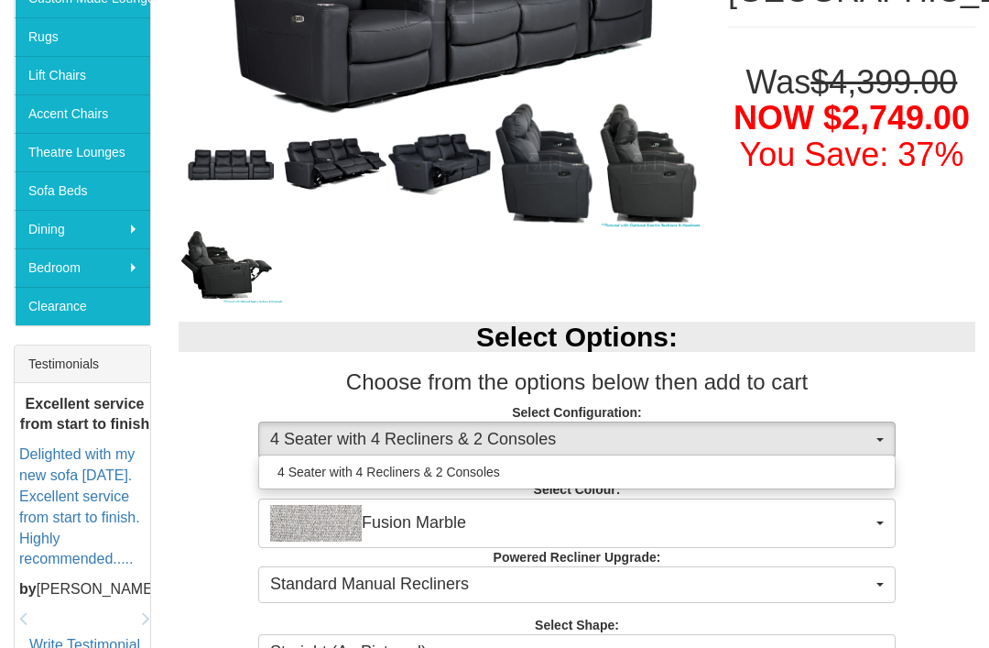
click at [241, 163] on div at bounding box center [494, 324] width 989 height 648
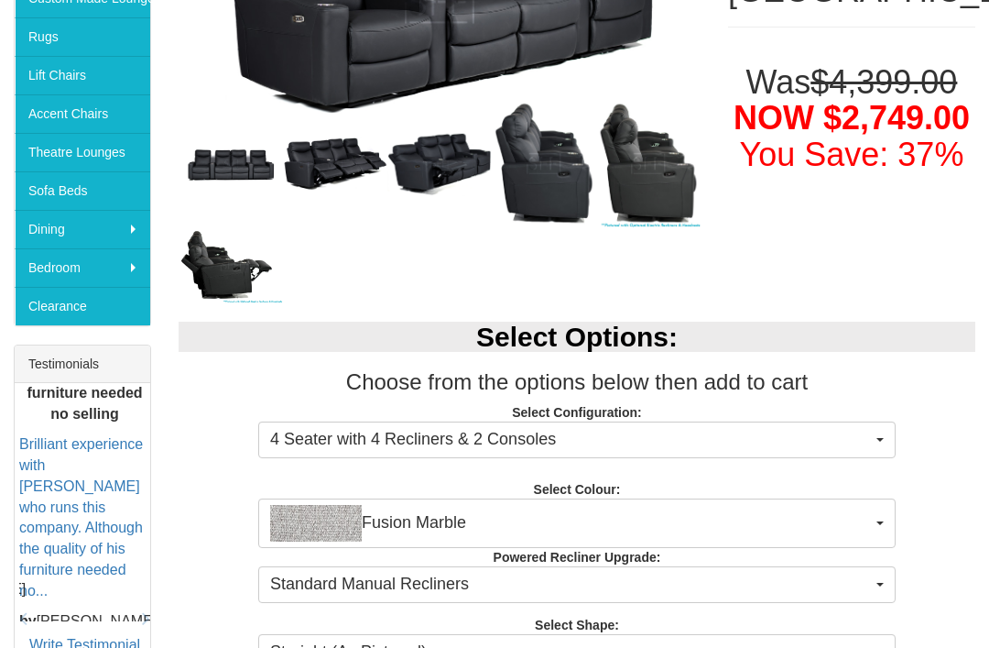
click at [238, 181] on img at bounding box center [231, 163] width 104 height 43
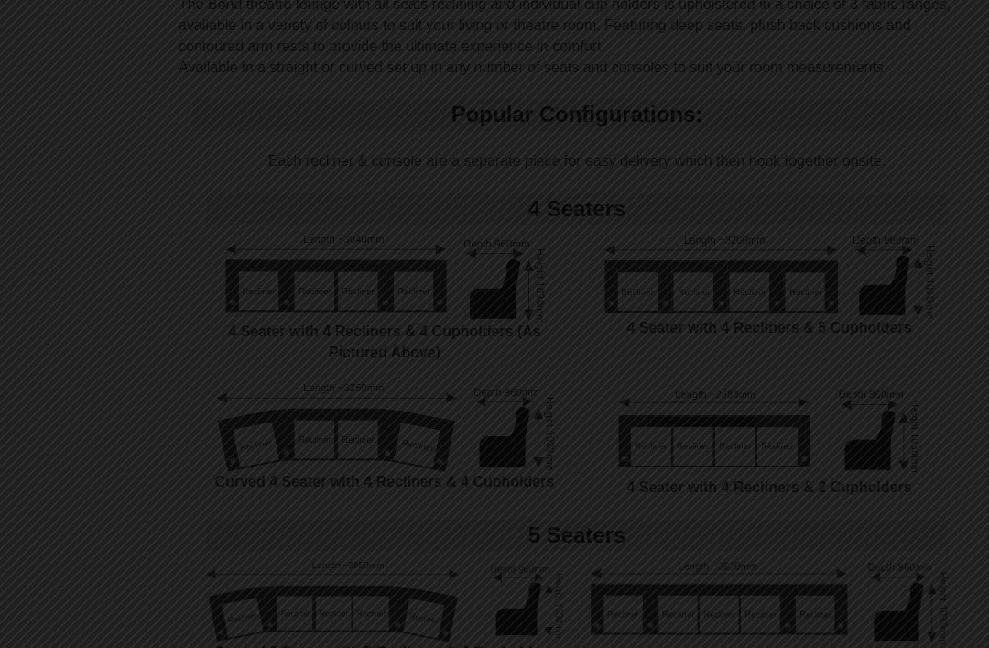
scroll to position [1352, 0]
click at [747, 202] on div at bounding box center [494, 324] width 989 height 648
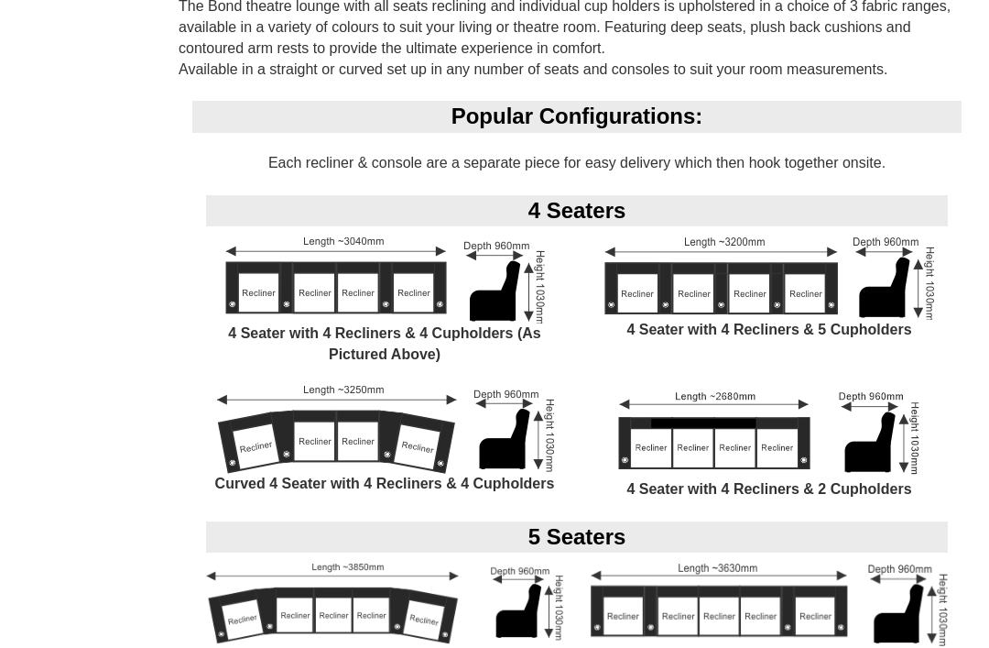
scroll to position [1349, 0]
click at [738, 422] on img at bounding box center [769, 432] width 322 height 93
click at [737, 428] on img at bounding box center [769, 432] width 322 height 93
click at [748, 411] on img at bounding box center [769, 432] width 322 height 93
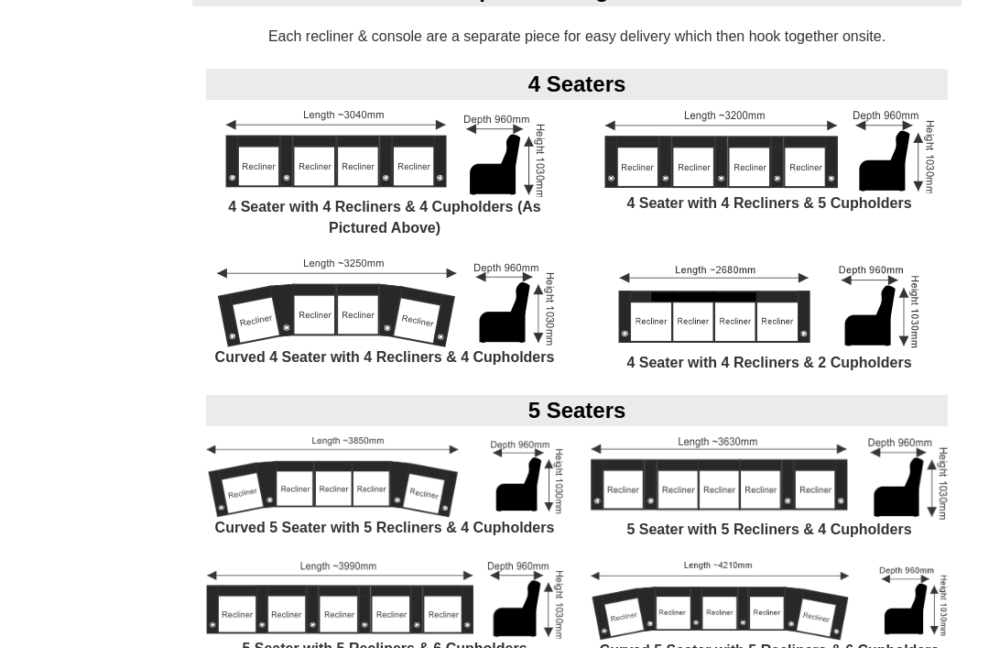
scroll to position [1477, 0]
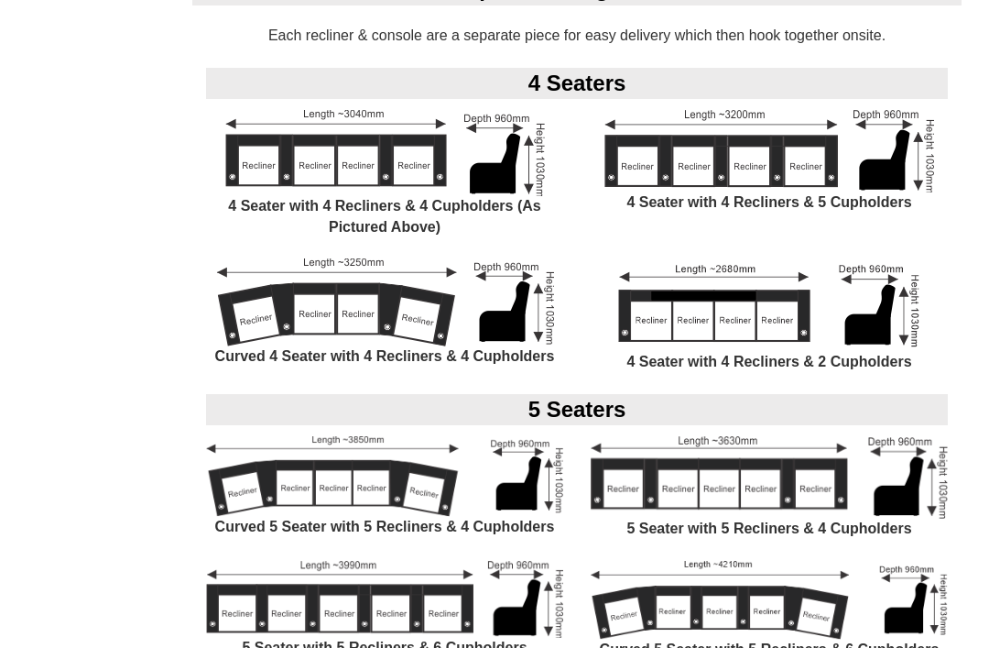
click at [735, 305] on img at bounding box center [769, 304] width 322 height 93
click at [769, 358] on div "4 Seater with 4 Recliners & 2 Cupholders" at bounding box center [769, 326] width 385 height 136
click at [753, 302] on img at bounding box center [769, 304] width 322 height 93
click at [759, 294] on img at bounding box center [769, 304] width 322 height 93
click at [760, 303] on img at bounding box center [769, 304] width 322 height 93
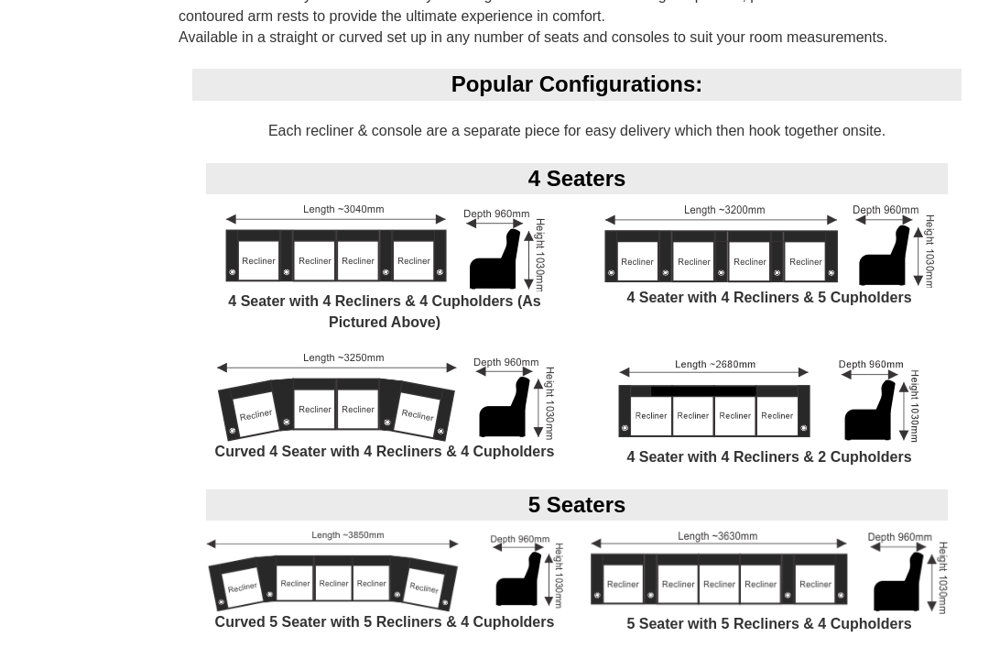
scroll to position [1381, 0]
click at [750, 385] on img at bounding box center [769, 400] width 322 height 93
click at [734, 379] on img at bounding box center [769, 400] width 322 height 93
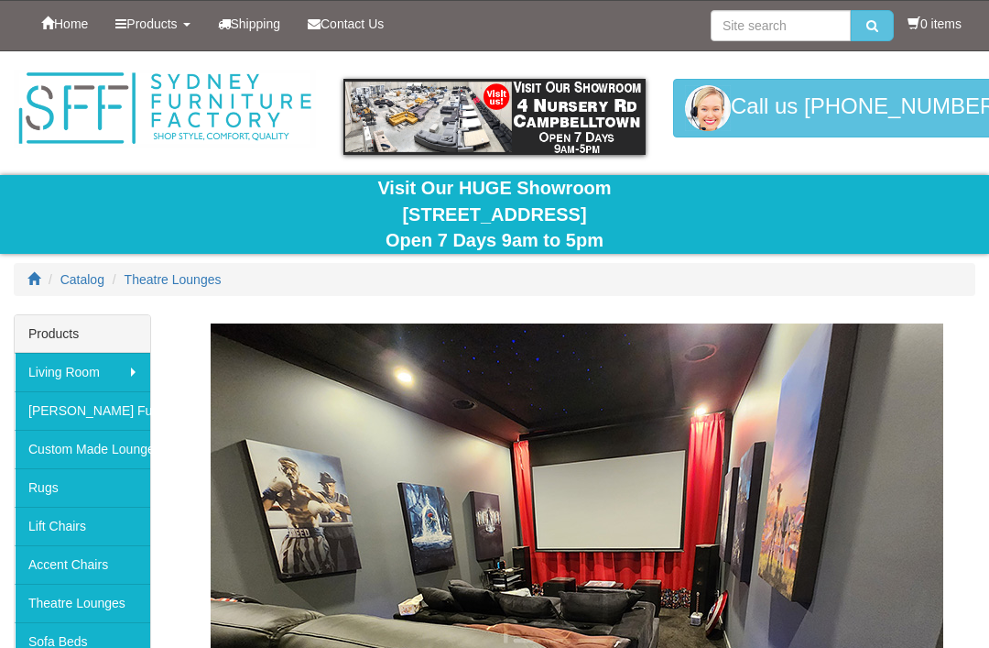
scroll to position [1995, 0]
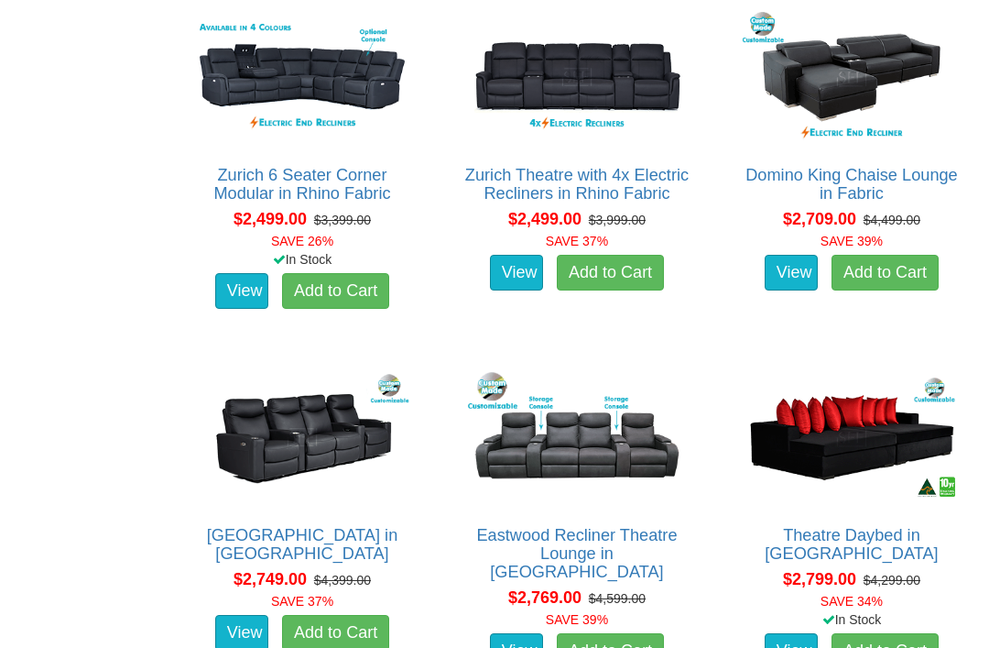
click at [543, 266] on link "View" at bounding box center [516, 273] width 53 height 37
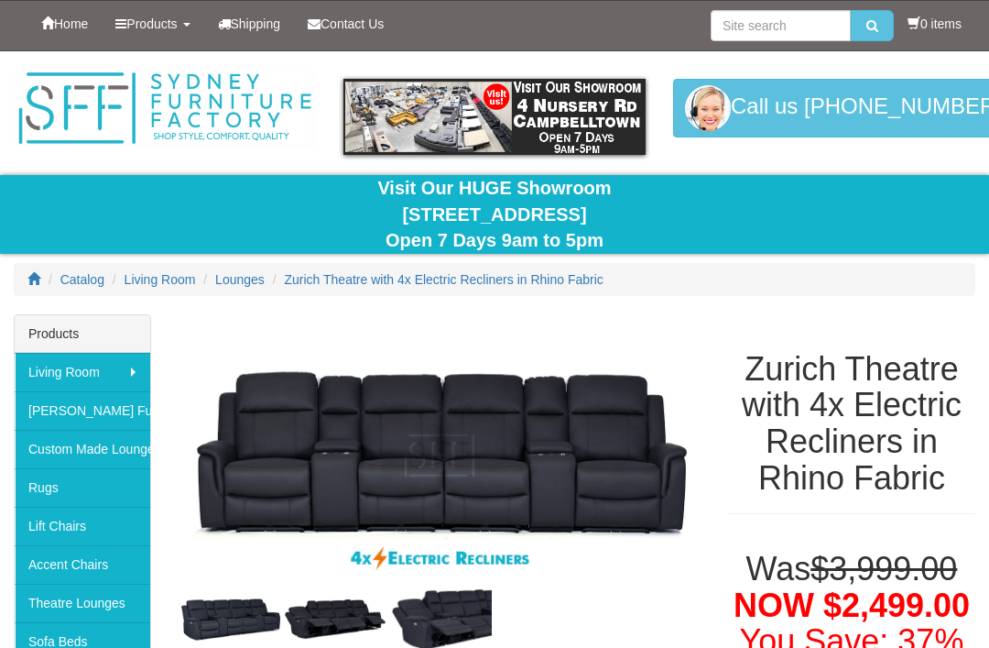
click at [519, 456] on img at bounding box center [440, 455] width 522 height 283
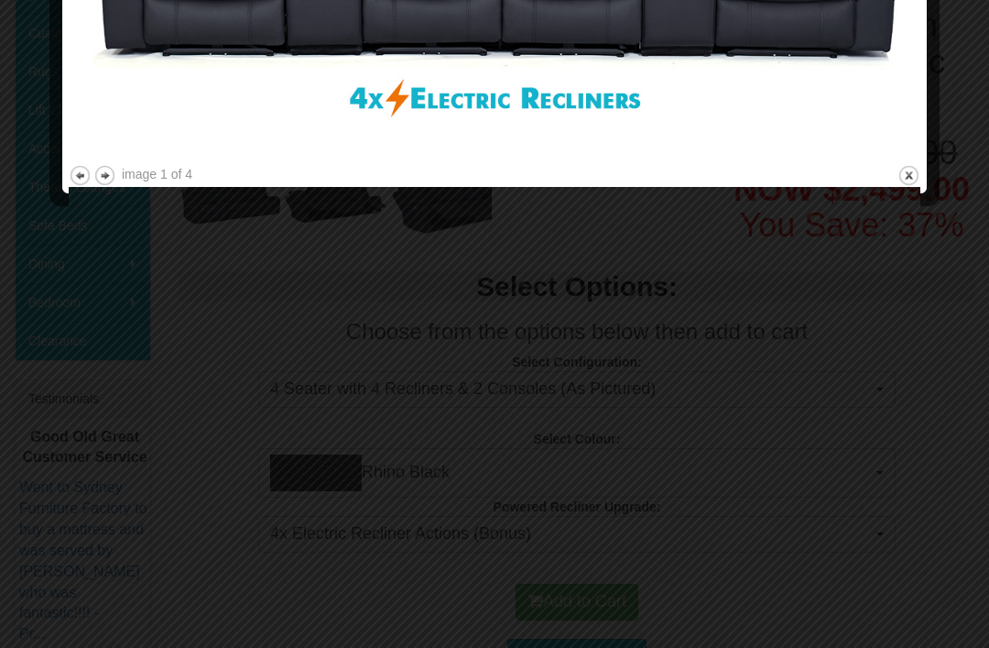
scroll to position [417, 0]
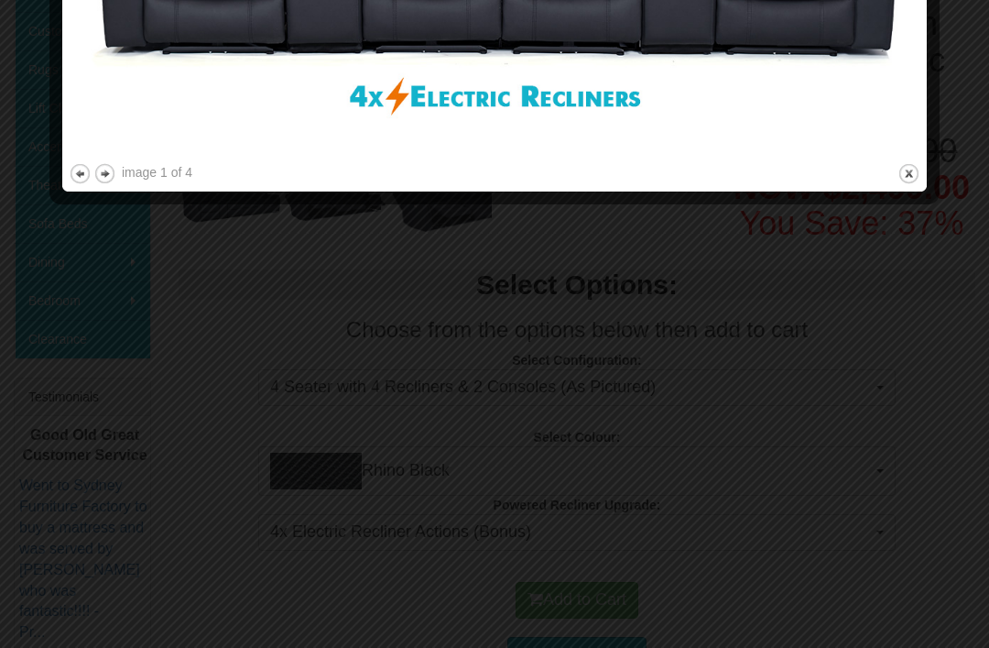
click at [795, 454] on div at bounding box center [494, 324] width 989 height 648
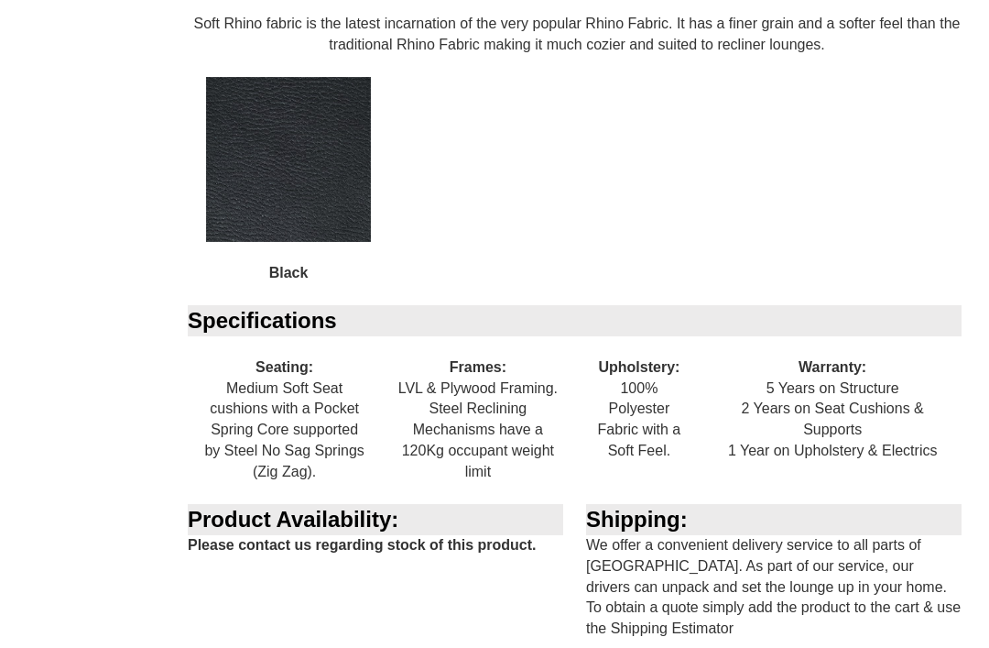
scroll to position [1761, 0]
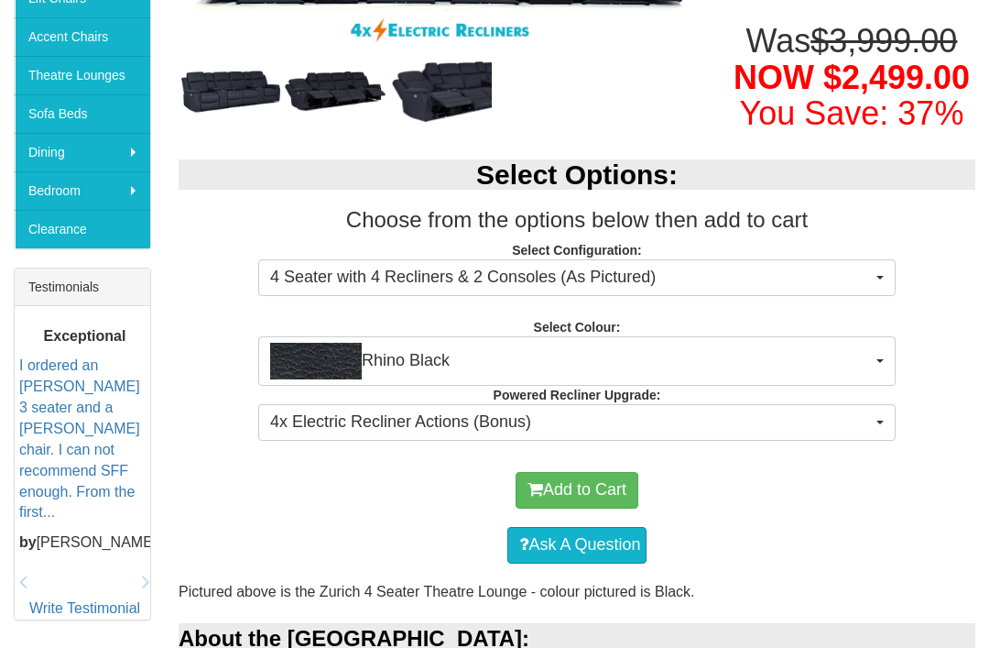
click at [625, 423] on span "4x Electric Recliner Actions (Bonus)" at bounding box center [571, 423] width 602 height 24
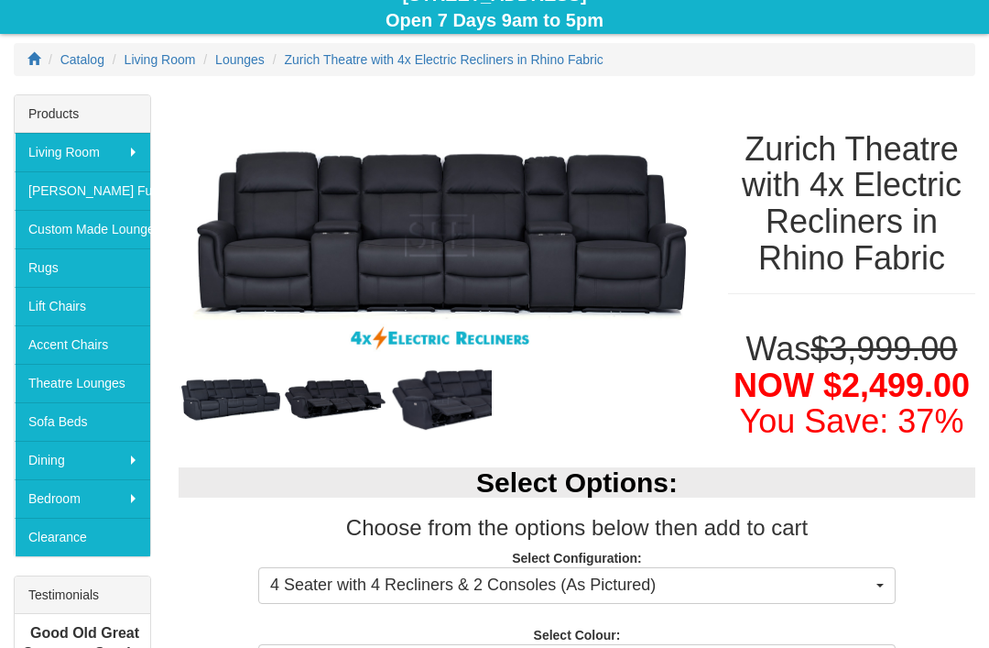
scroll to position [217, 0]
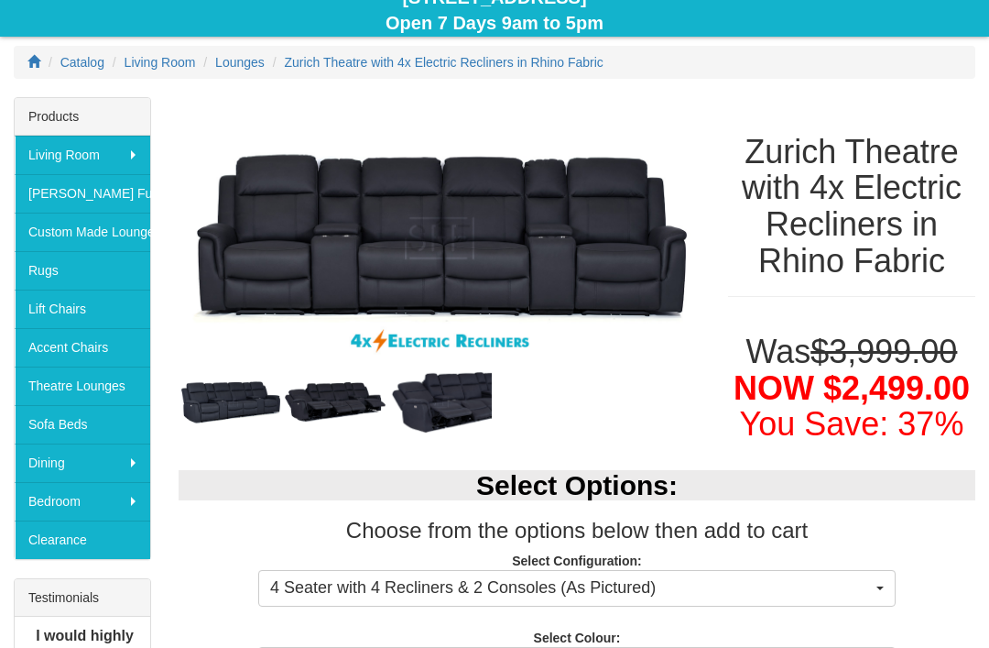
click at [107, 383] on div at bounding box center [494, 324] width 989 height 648
click at [253, 391] on img at bounding box center [231, 402] width 104 height 49
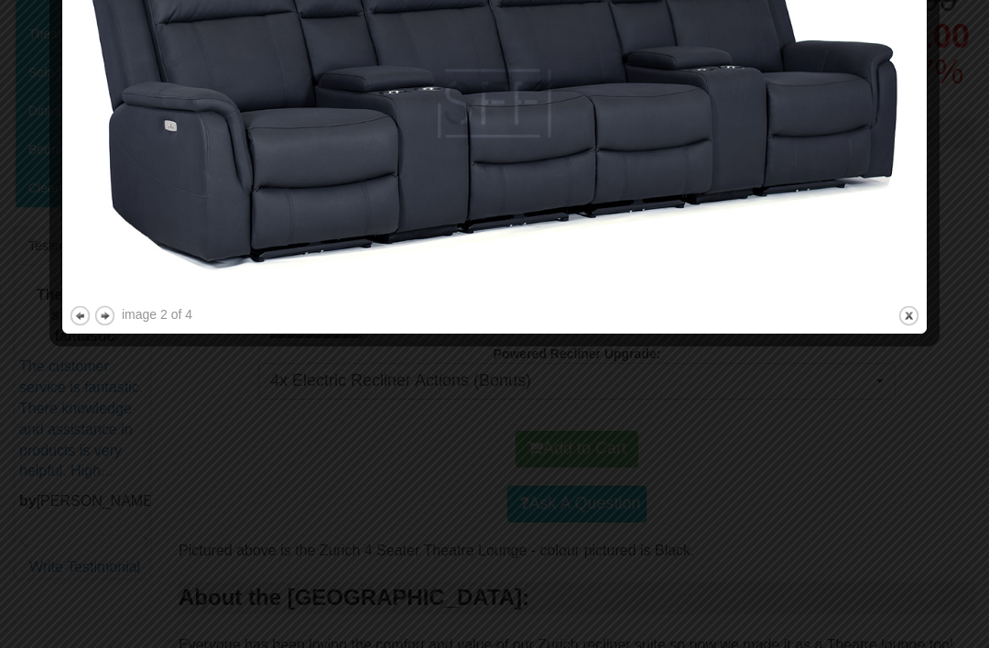
scroll to position [571, 0]
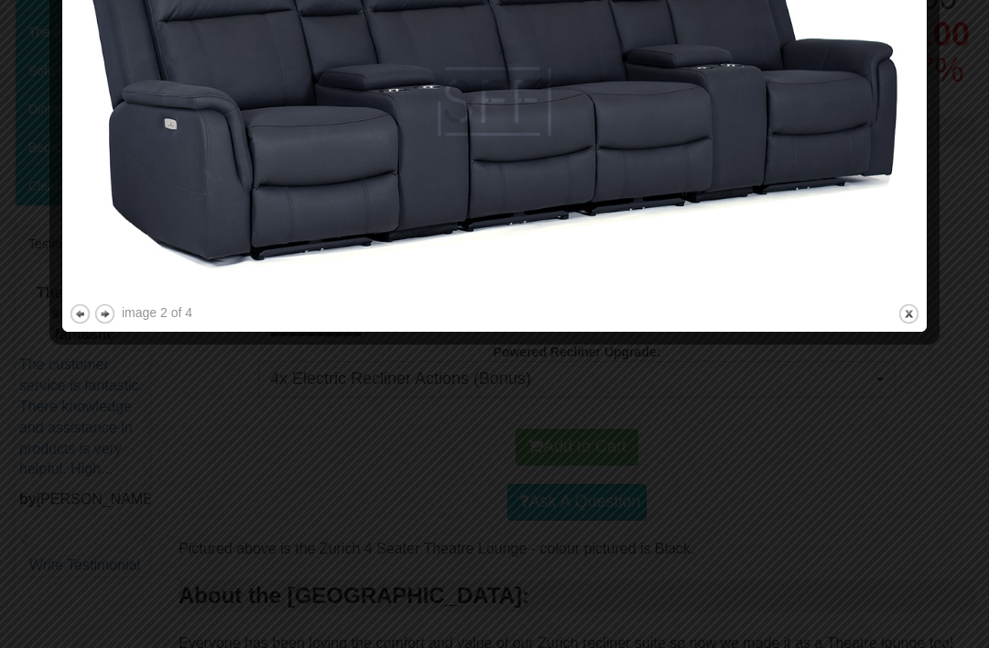
click at [174, 299] on img at bounding box center [495, 101] width 852 height 397
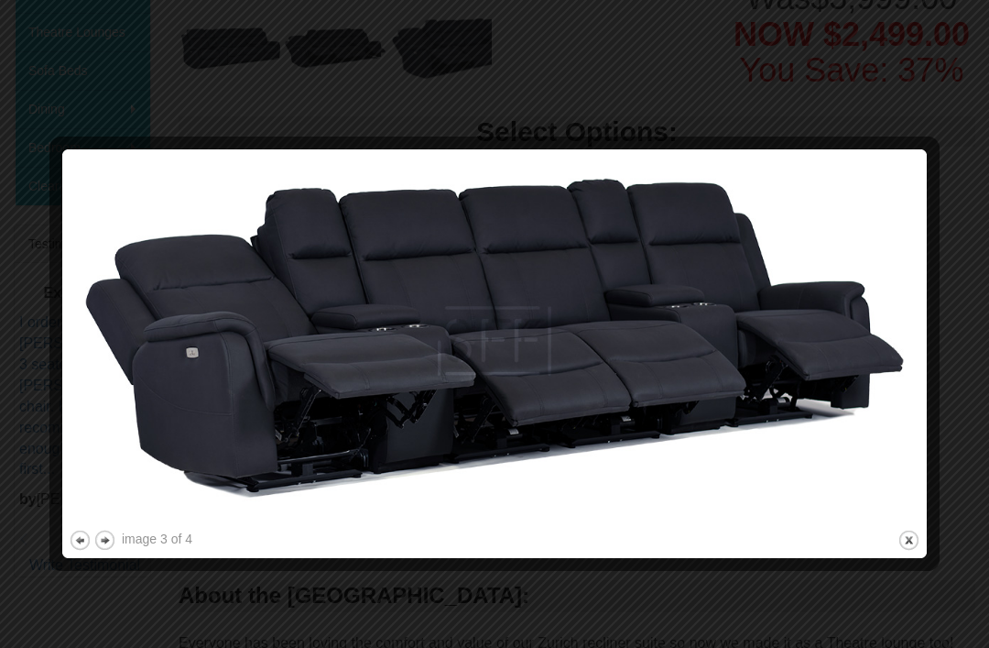
click at [73, 542] on button "previous" at bounding box center [80, 540] width 23 height 23
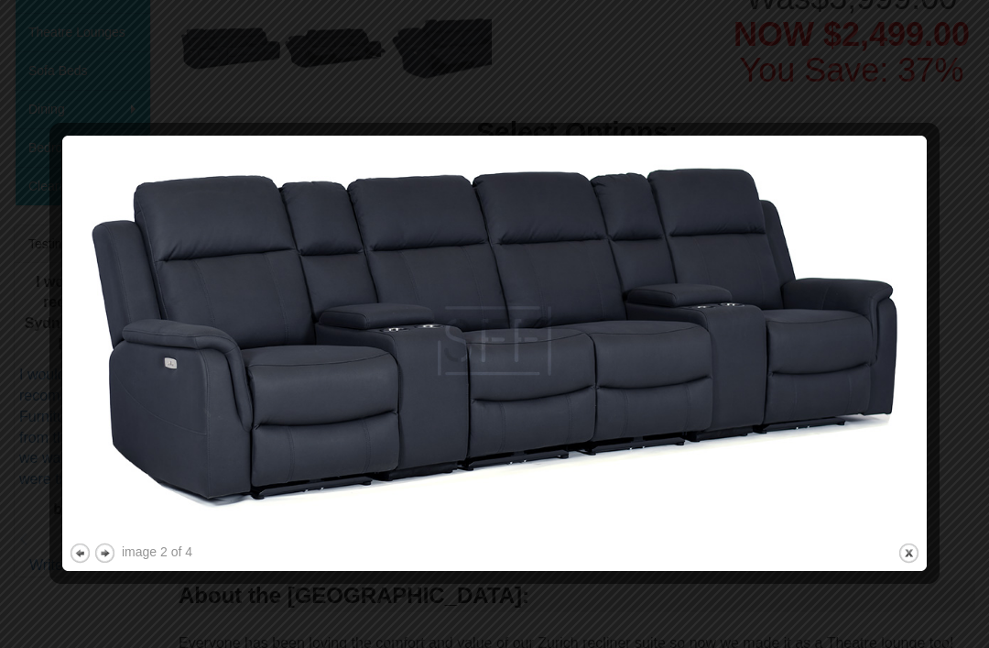
click at [84, 544] on button "previous" at bounding box center [80, 552] width 23 height 23
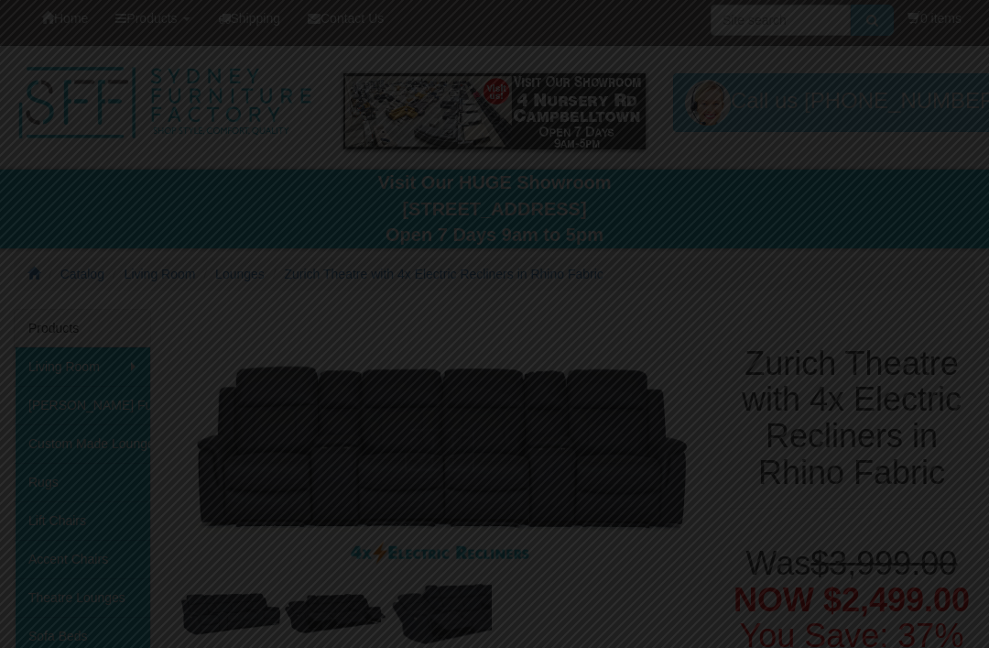
scroll to position [0, 0]
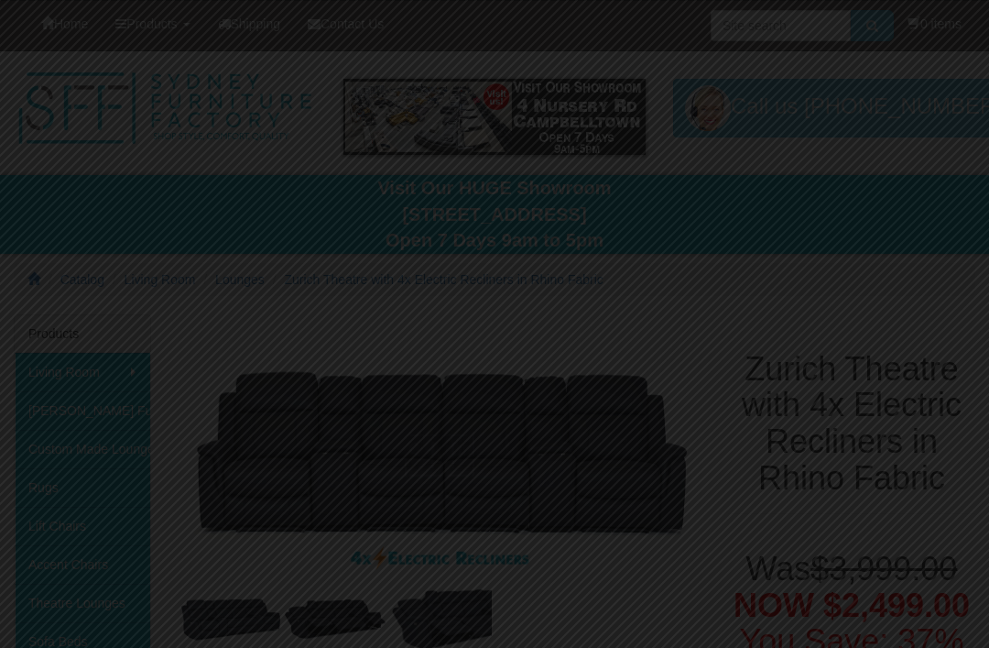
click at [539, 445] on div at bounding box center [494, 324] width 989 height 648
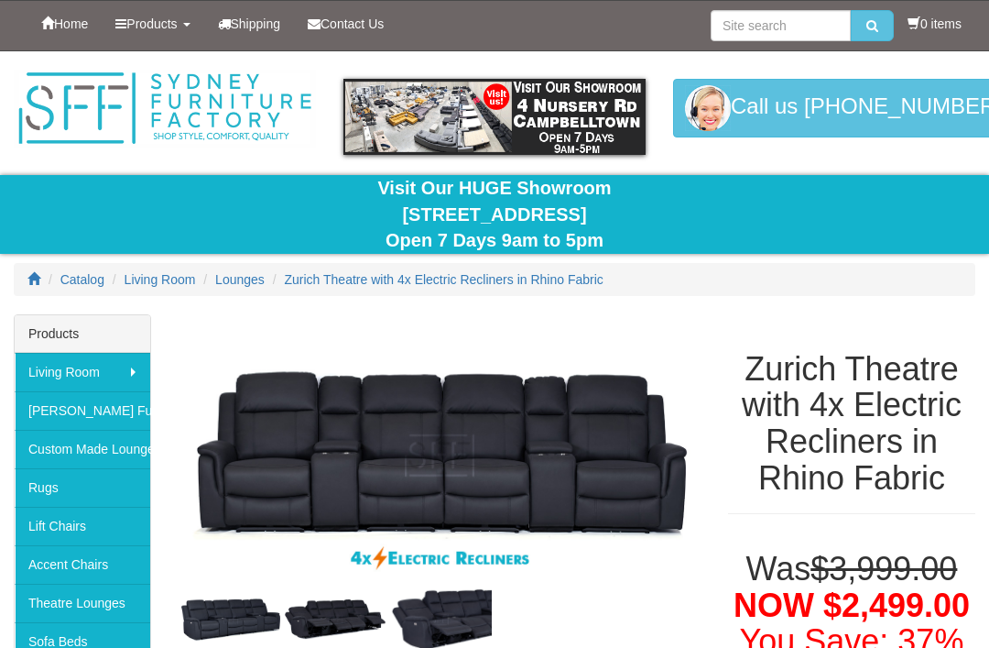
click at [93, 410] on link "[PERSON_NAME] Furniture" at bounding box center [83, 410] width 136 height 38
click at [123, 444] on link "Custom Made Lounges" at bounding box center [83, 449] width 136 height 38
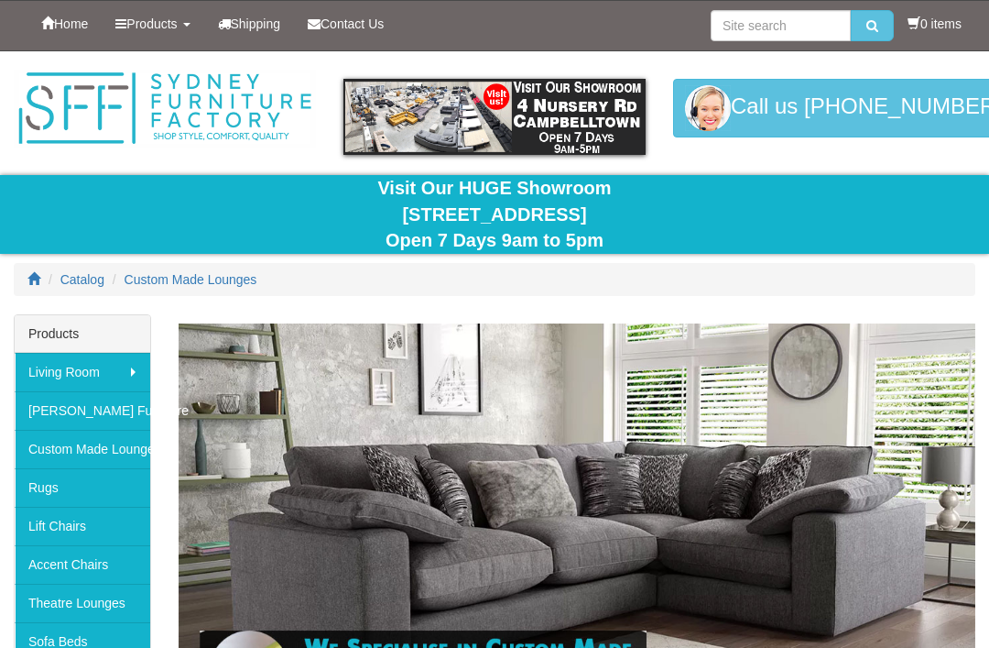
click at [94, 599] on link "Theatre Lounges" at bounding box center [83, 603] width 136 height 38
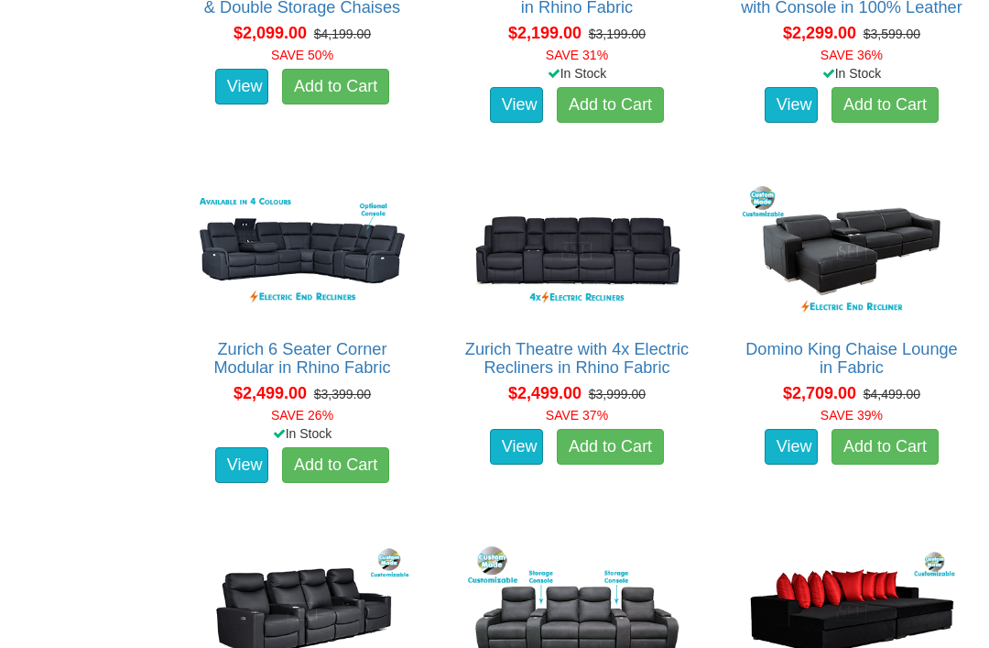
scroll to position [1821, 0]
click at [331, 592] on img at bounding box center [302, 611] width 227 height 140
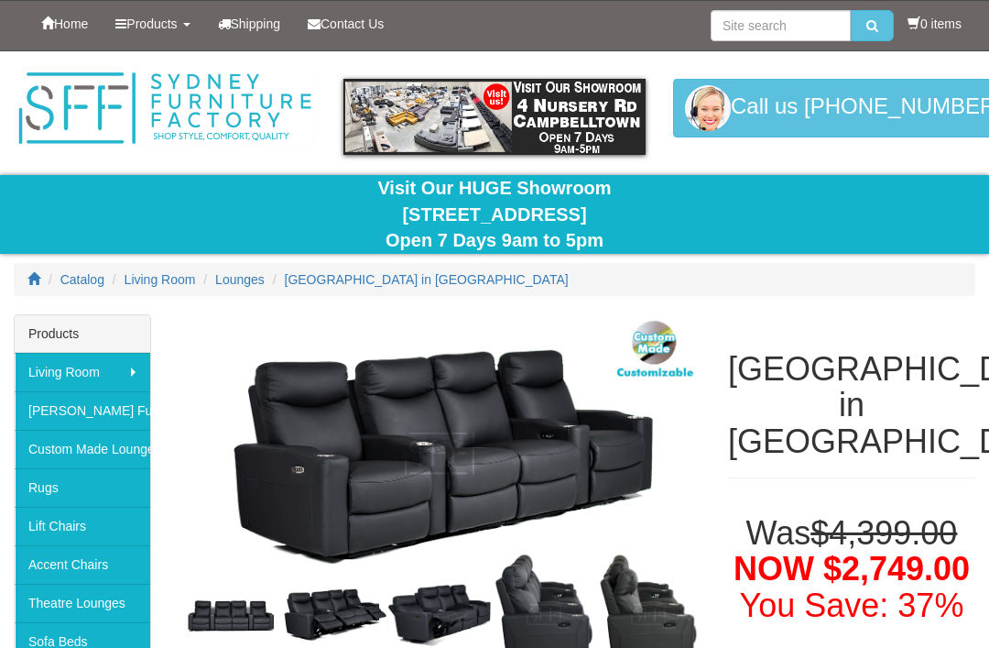
click at [353, 602] on img at bounding box center [335, 614] width 104 height 53
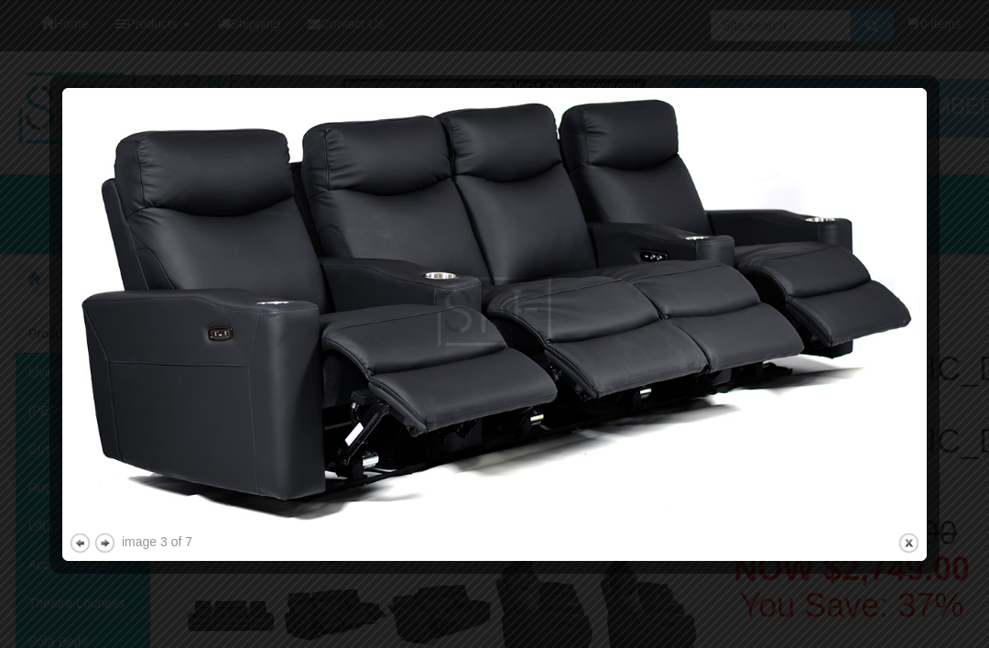
click at [611, 300] on img at bounding box center [495, 311] width 852 height 434
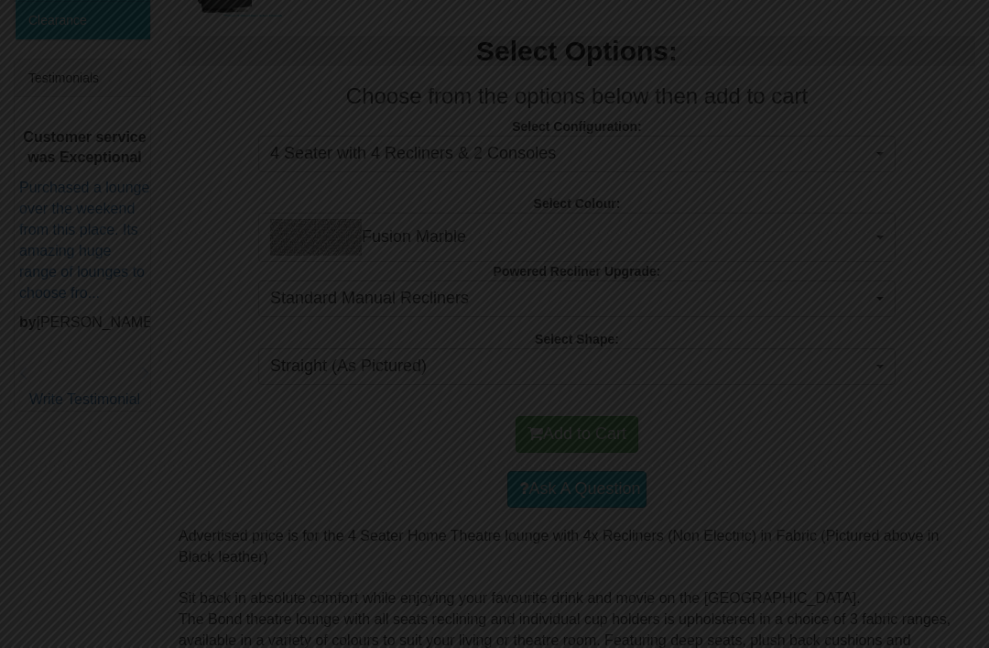
scroll to position [737, 0]
click at [785, 394] on div at bounding box center [494, 324] width 989 height 648
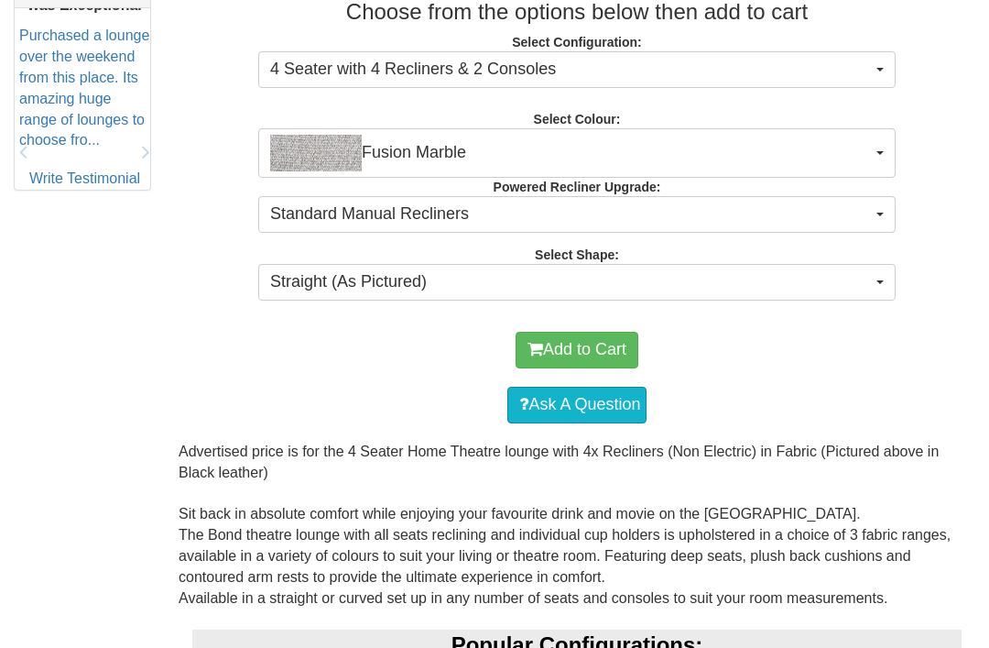
scroll to position [829, 0]
